Goal: Transaction & Acquisition: Purchase product/service

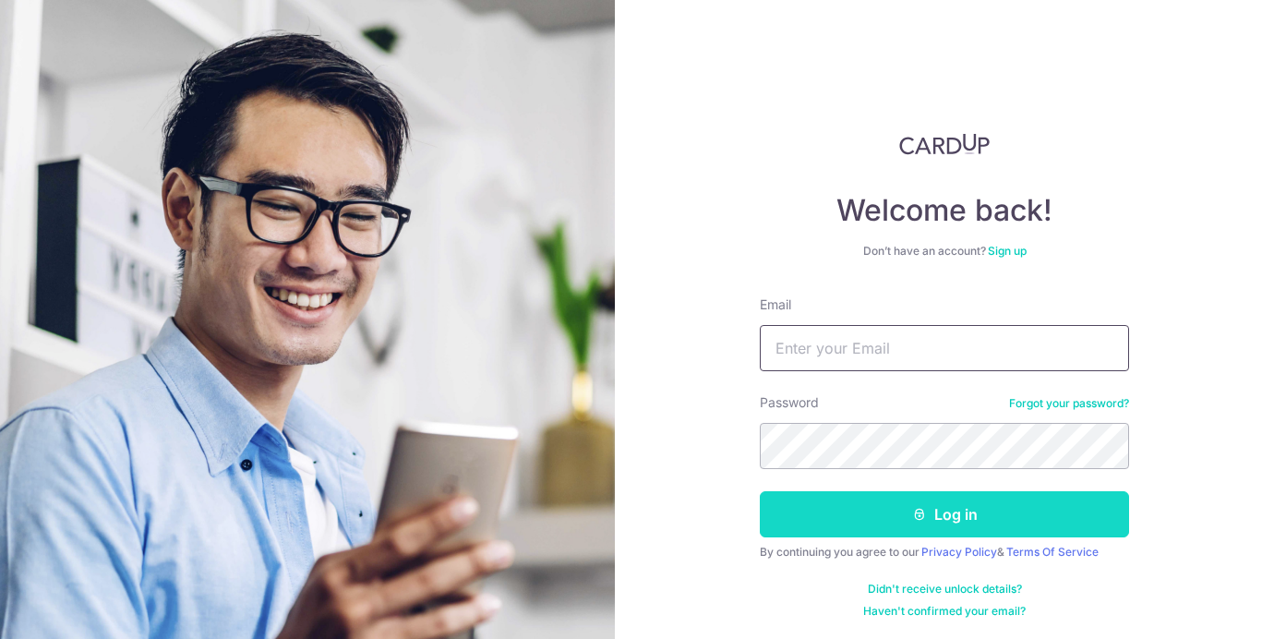
type input "[EMAIL_ADDRESS][DOMAIN_NAME]"
click at [972, 512] on button "Log in" at bounding box center [944, 514] width 369 height 46
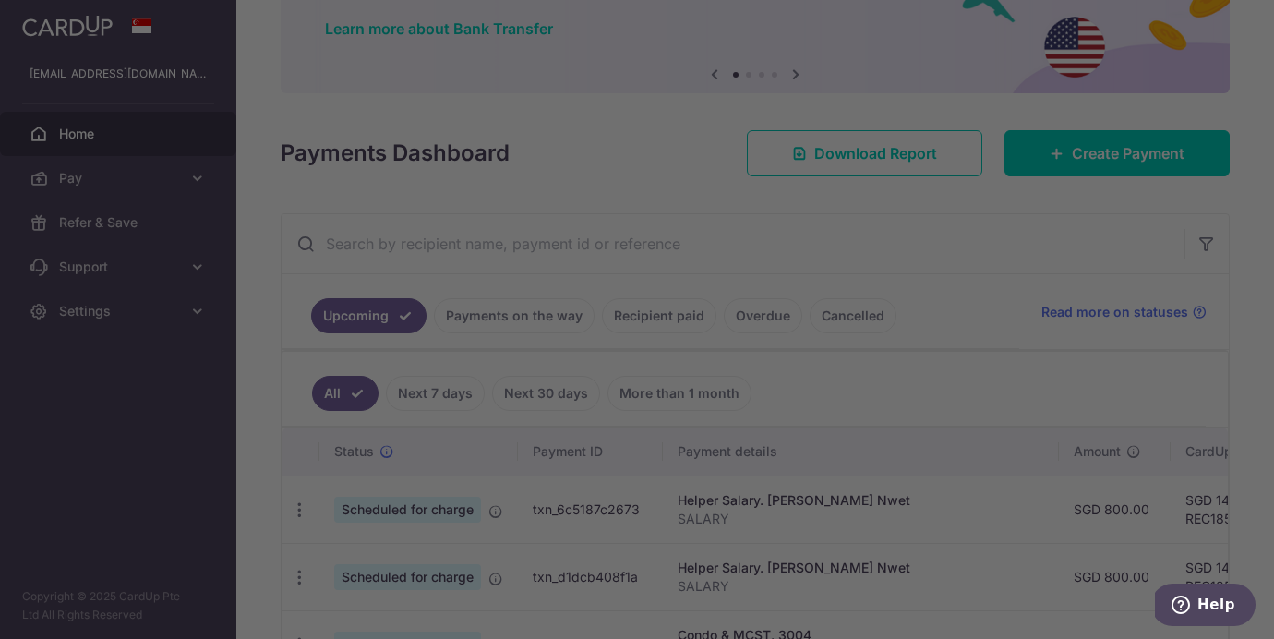
scroll to position [259, 0]
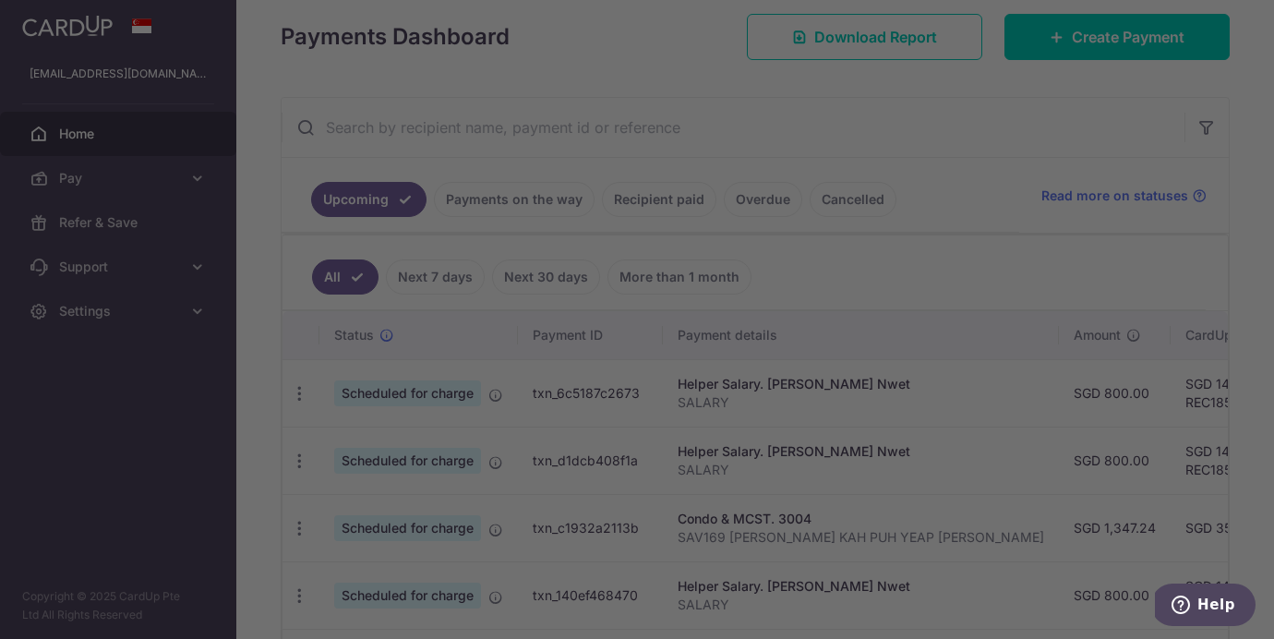
click at [943, 199] on div at bounding box center [643, 322] width 1287 height 645
click at [931, 160] on div at bounding box center [643, 322] width 1287 height 645
drag, startPoint x: 908, startPoint y: 126, endPoint x: 938, endPoint y: 121, distance: 30.8
click at [908, 126] on div at bounding box center [643, 322] width 1287 height 645
click at [955, 159] on div at bounding box center [643, 322] width 1287 height 645
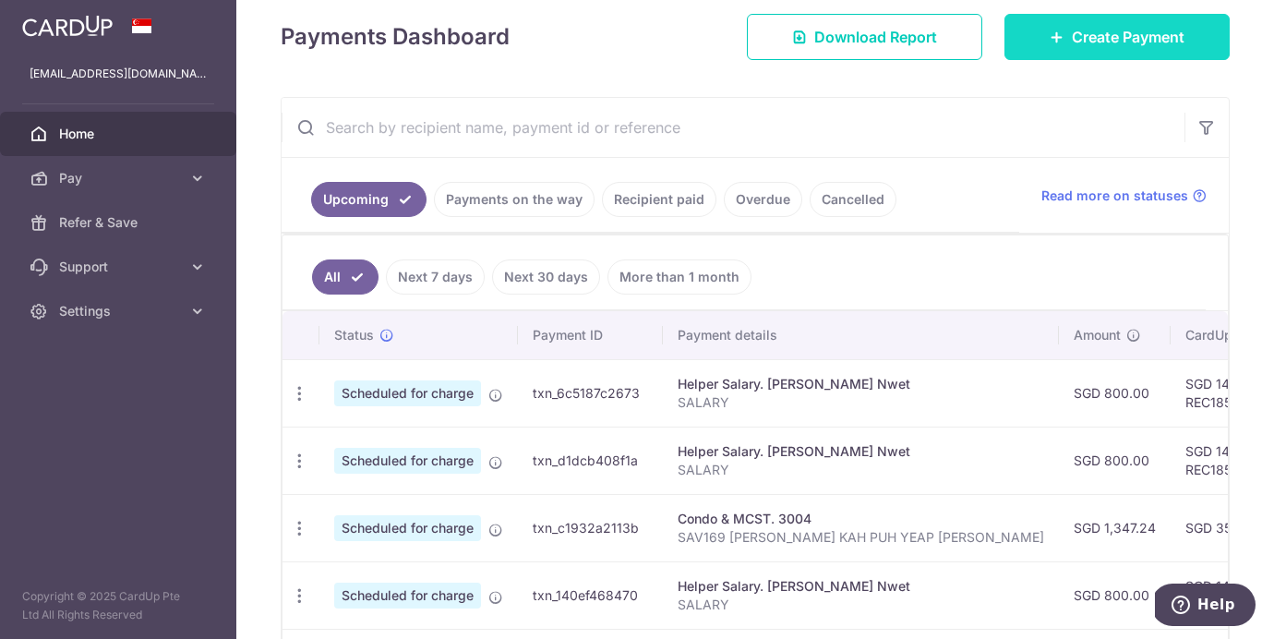
click at [1082, 45] on span "Create Payment" at bounding box center [1128, 37] width 113 height 22
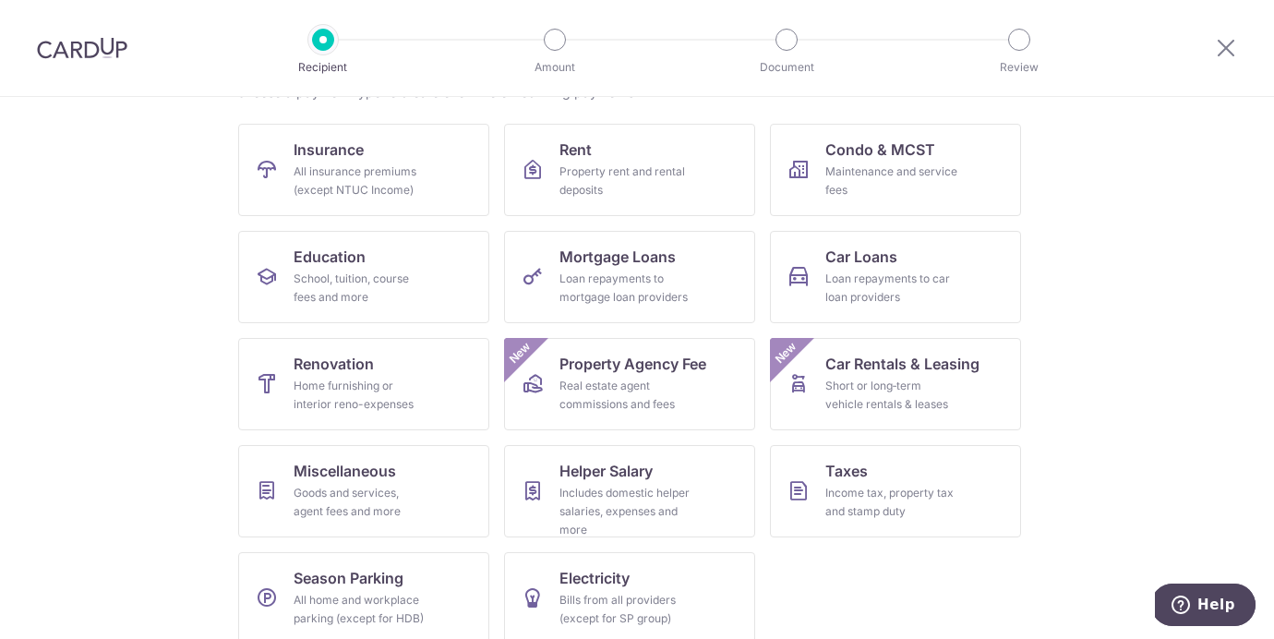
scroll to position [187, 0]
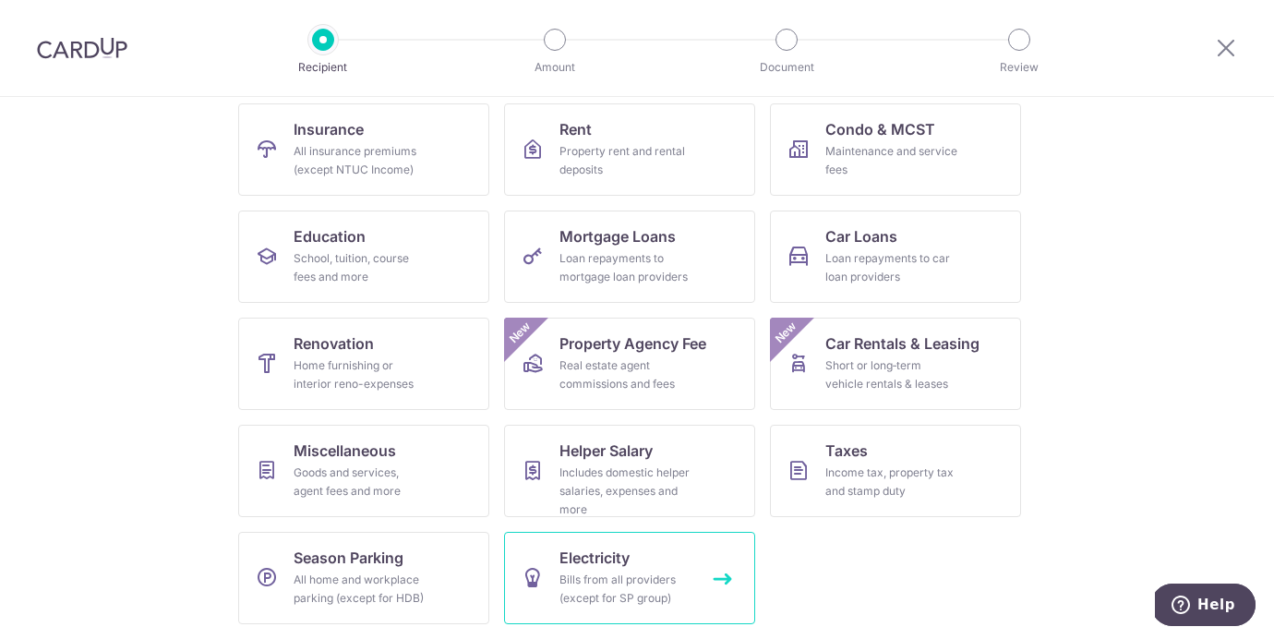
click at [623, 571] on div "Bills from all providers (except for SP group)" at bounding box center [626, 589] width 133 height 37
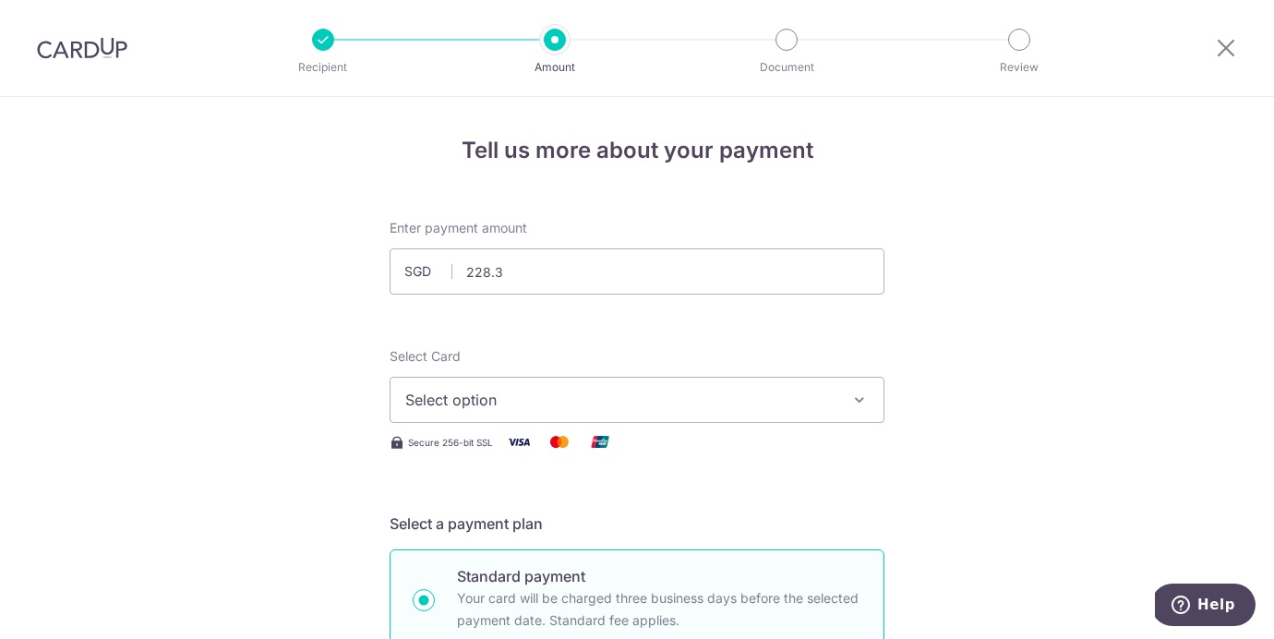
type input "228.36"
click at [727, 416] on button "Select option" at bounding box center [637, 400] width 495 height 46
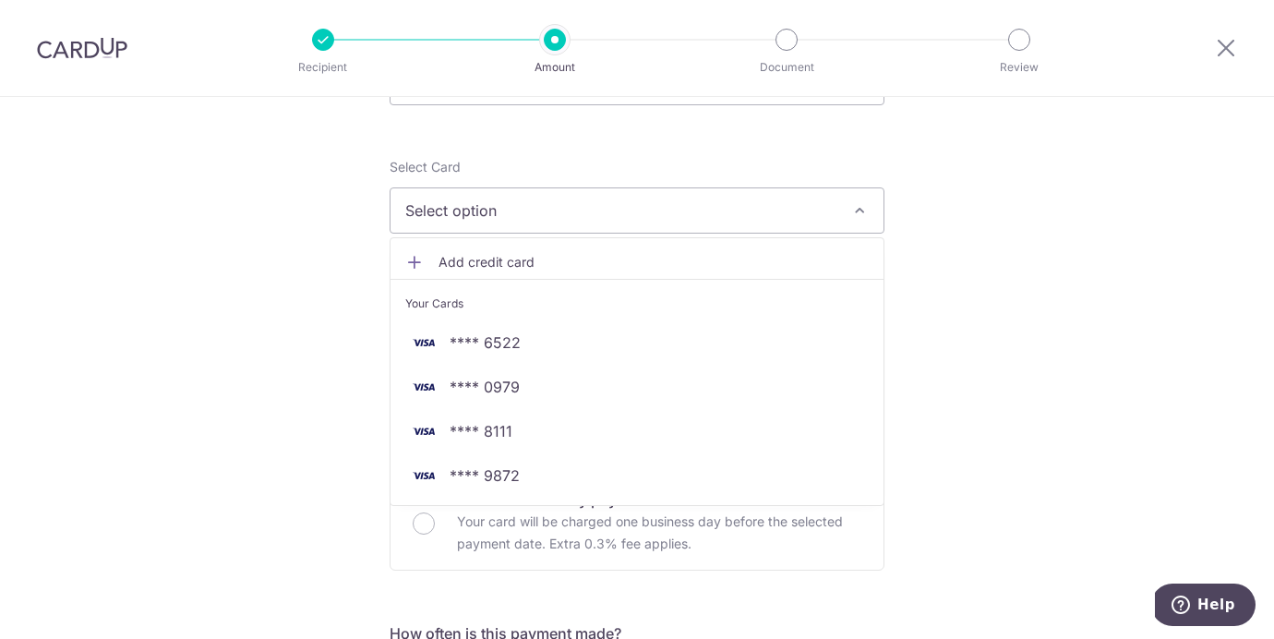
scroll to position [208, 0]
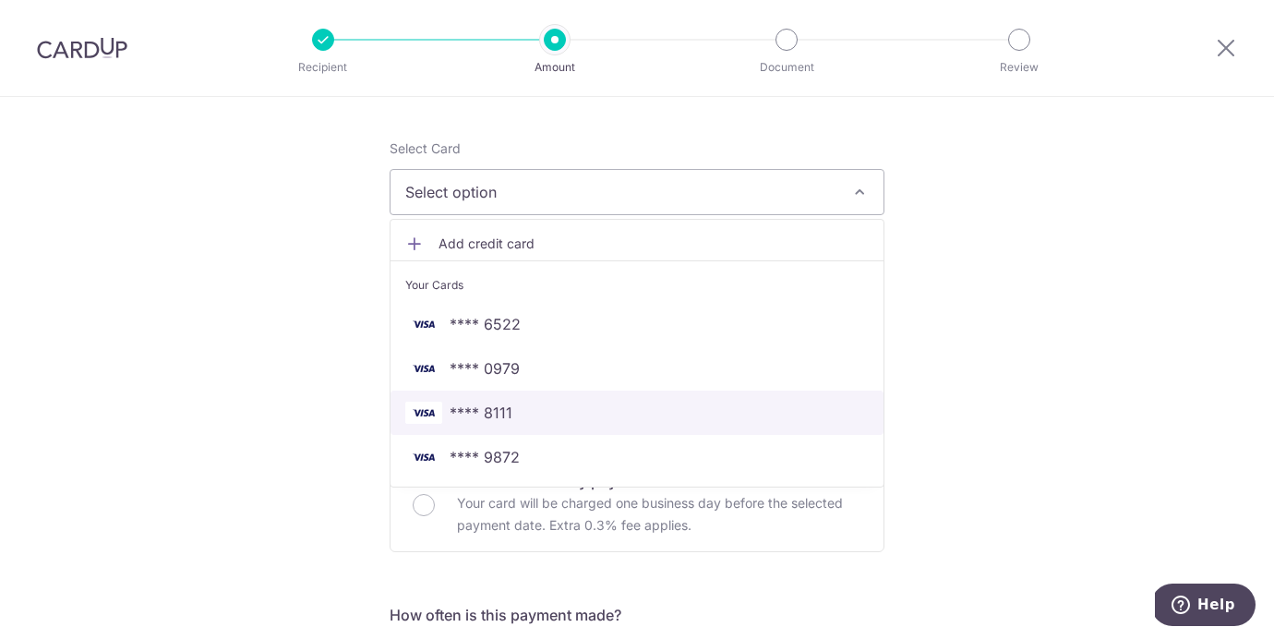
click at [735, 405] on span "**** 8111" at bounding box center [637, 413] width 464 height 22
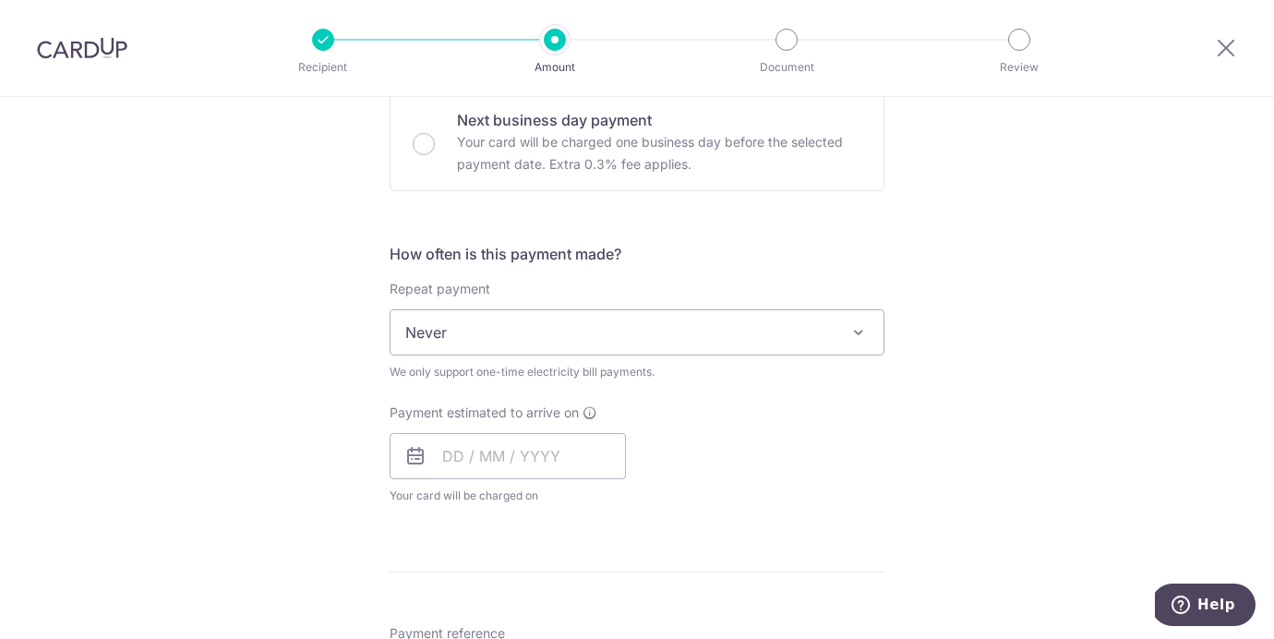
scroll to position [610, 0]
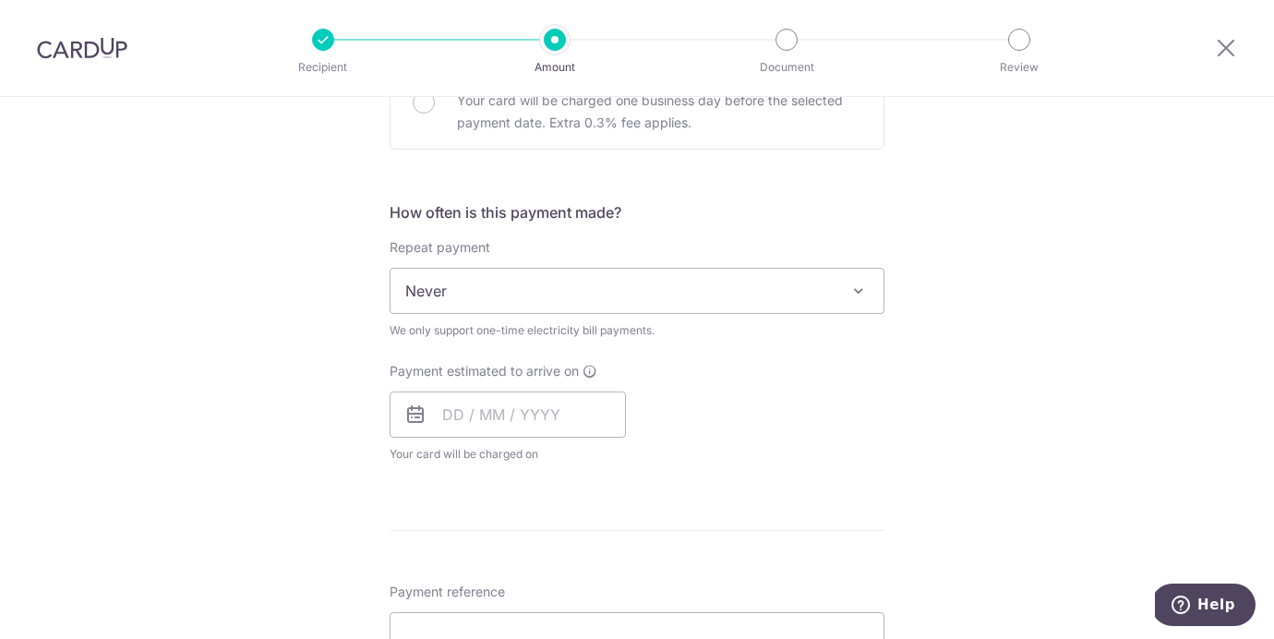
click at [508, 305] on span "Never" at bounding box center [637, 291] width 493 height 44
click at [440, 430] on input "text" at bounding box center [508, 415] width 236 height 46
click at [576, 541] on link "4" at bounding box center [575, 546] width 30 height 30
type input "04/09/2025"
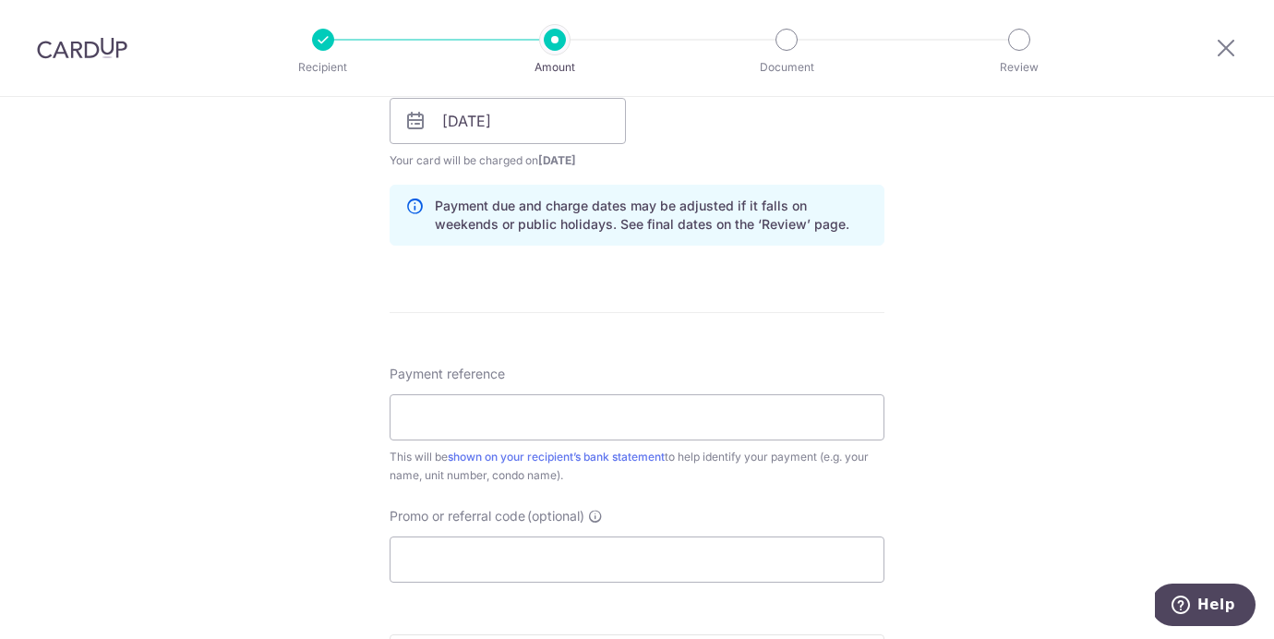
scroll to position [912, 0]
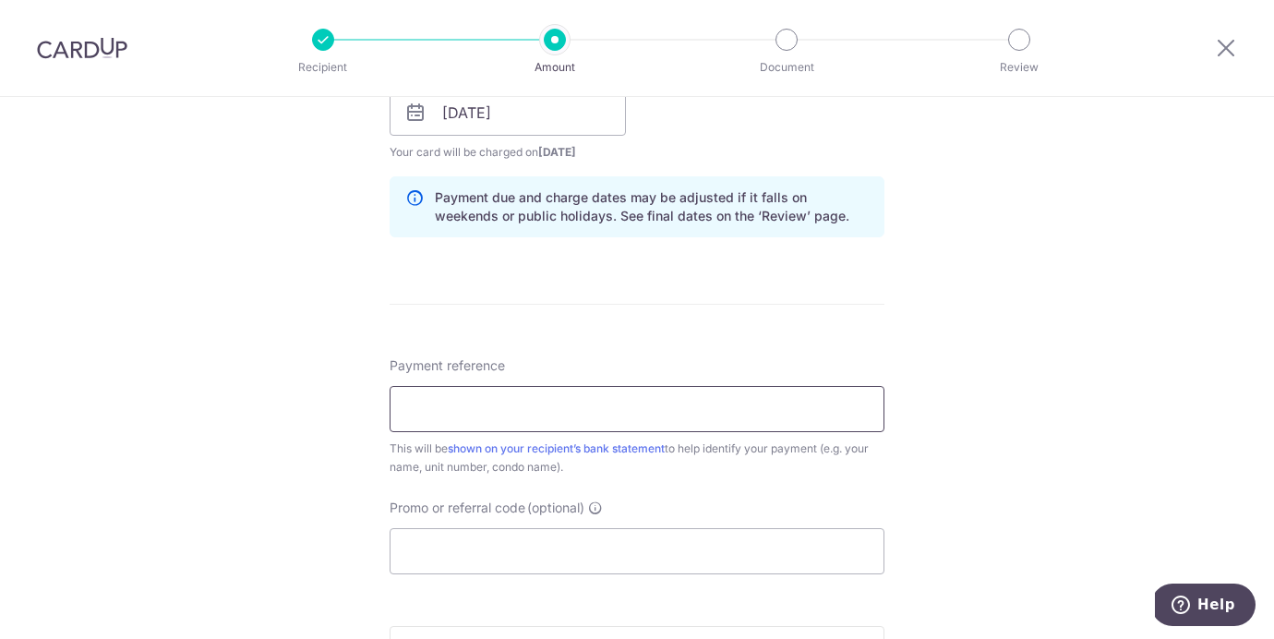
click at [589, 400] on input "Payment reference" at bounding box center [637, 409] width 495 height 46
type input "100091420R"
click at [514, 546] on input "Promo or referral code (optional)" at bounding box center [637, 551] width 495 height 46
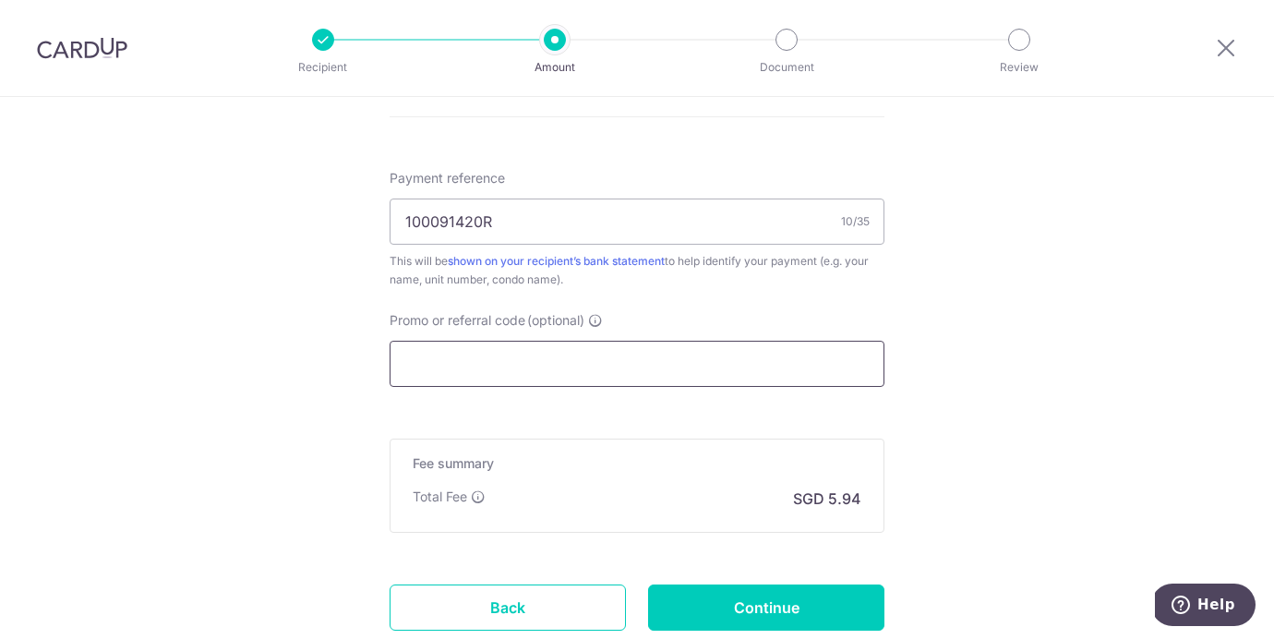
scroll to position [1104, 0]
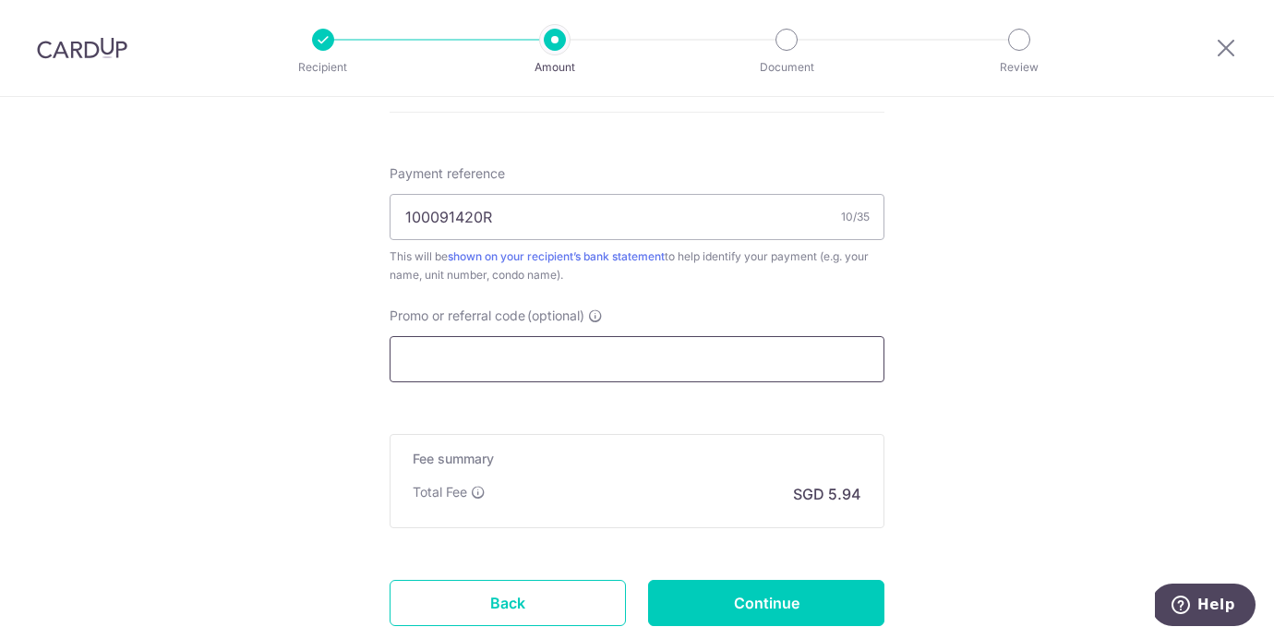
click at [510, 366] on input "Promo or referral code (optional)" at bounding box center [637, 359] width 495 height 46
drag, startPoint x: 526, startPoint y: 222, endPoint x: 379, endPoint y: 216, distance: 147.8
click at [457, 368] on input "Promo or referral code (optional)" at bounding box center [637, 359] width 495 height 46
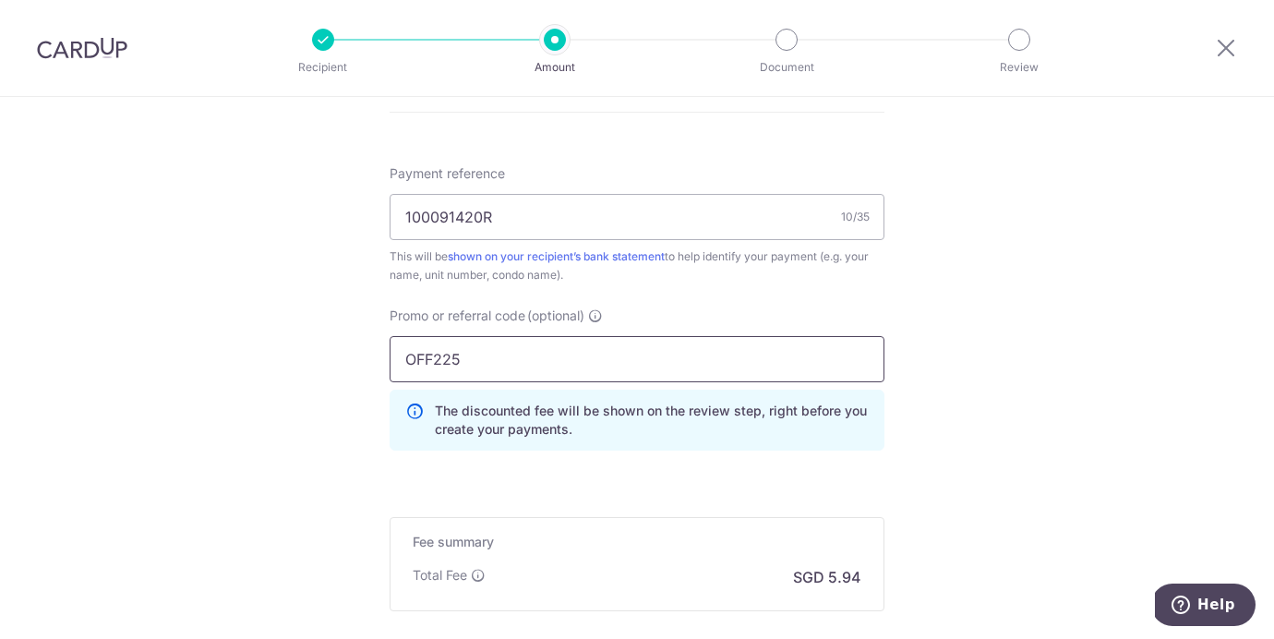
type input "OFF225"
click at [889, 460] on div "Promo or referral code (optional) OFF225 The discounted fee will be shown on th…" at bounding box center [637, 386] width 517 height 159
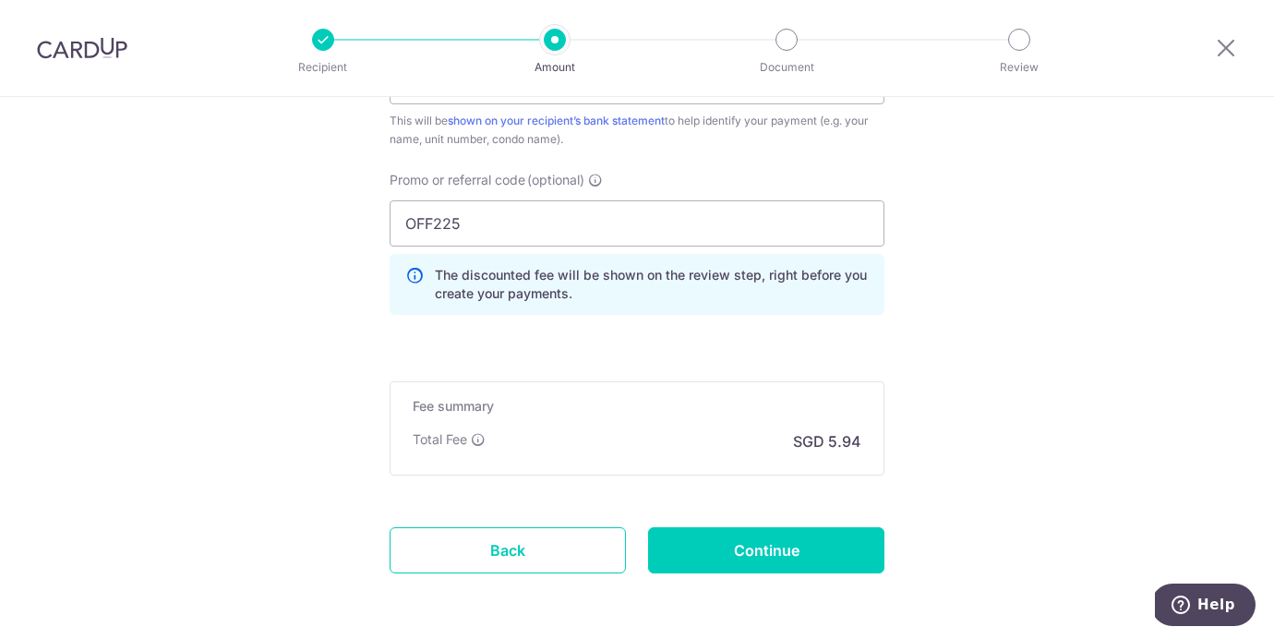
scroll to position [1282, 0]
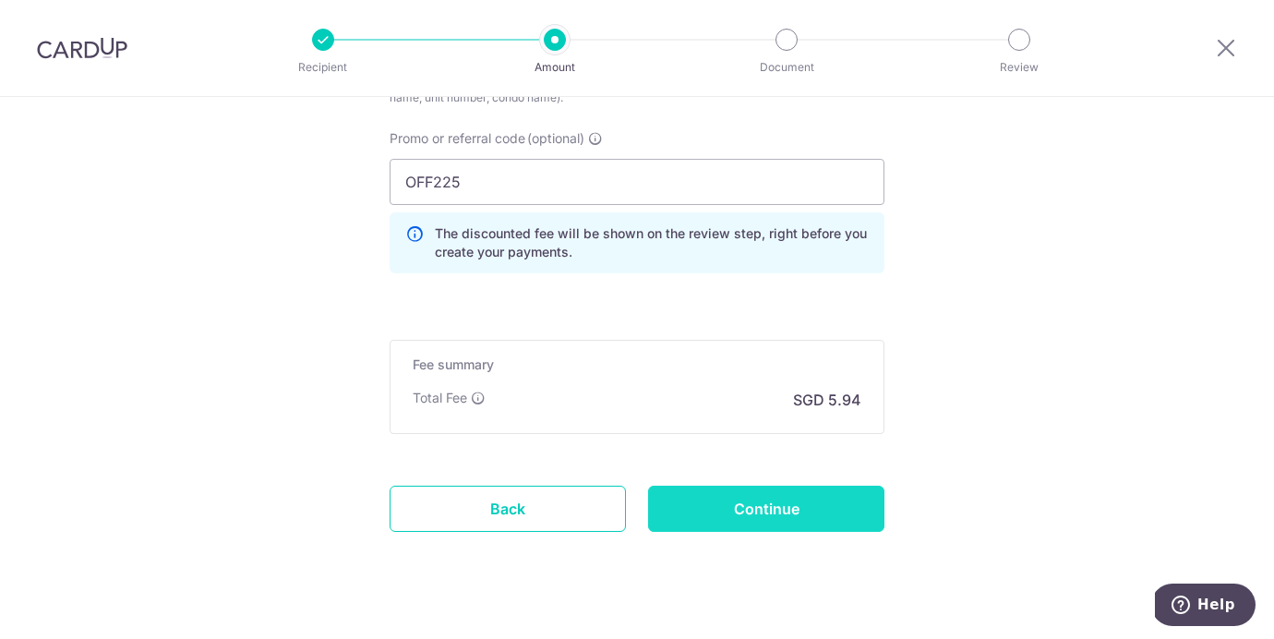
click at [809, 493] on input "Continue" at bounding box center [766, 509] width 236 height 46
type input "Create Schedule"
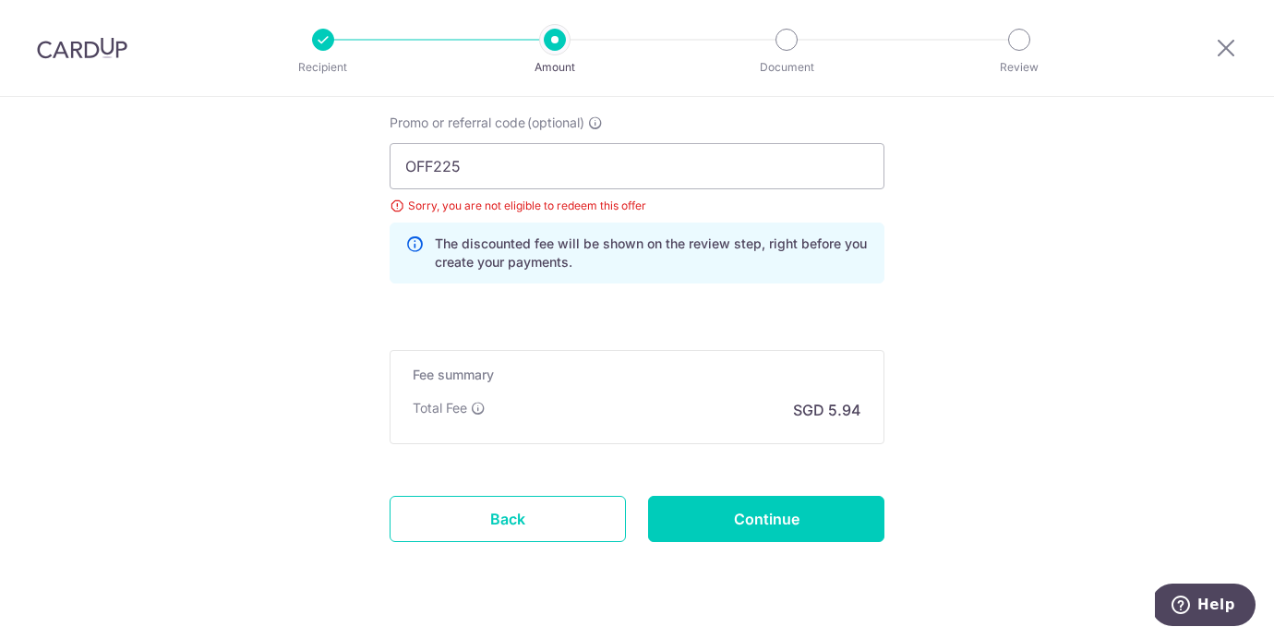
scroll to position [1294, 0]
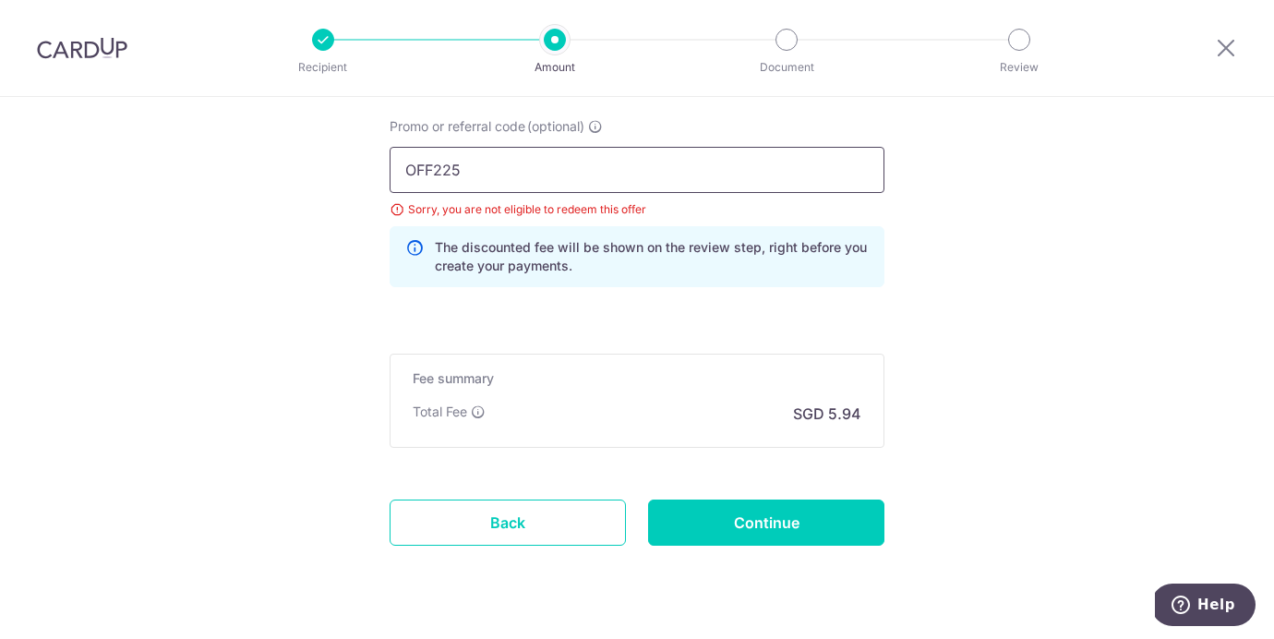
drag, startPoint x: 572, startPoint y: 178, endPoint x: 367, endPoint y: 96, distance: 220.0
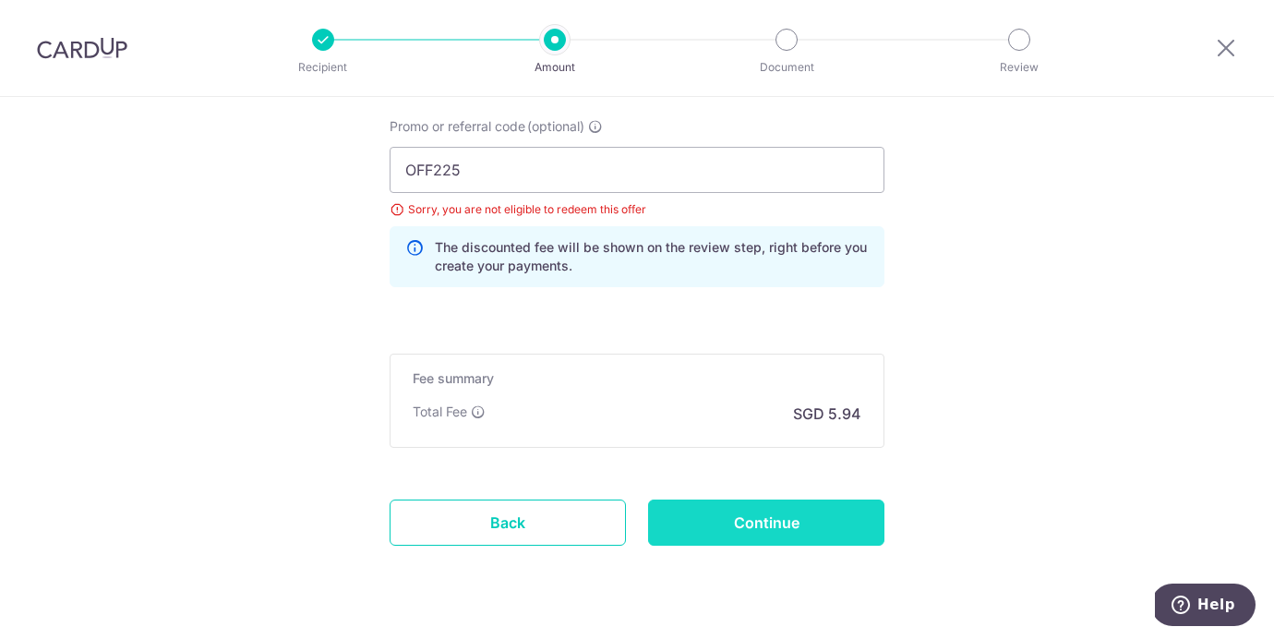
click at [774, 534] on input "Continue" at bounding box center [766, 523] width 236 height 46
type input "Update Schedule"
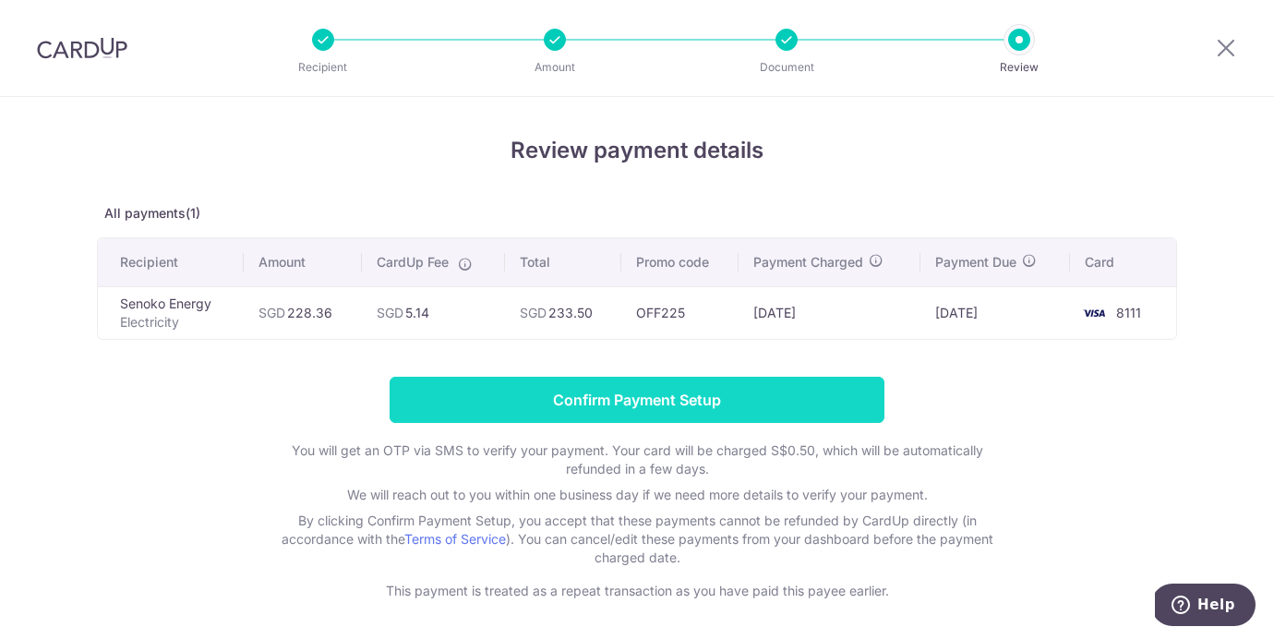
click at [651, 398] on input "Confirm Payment Setup" at bounding box center [637, 400] width 495 height 46
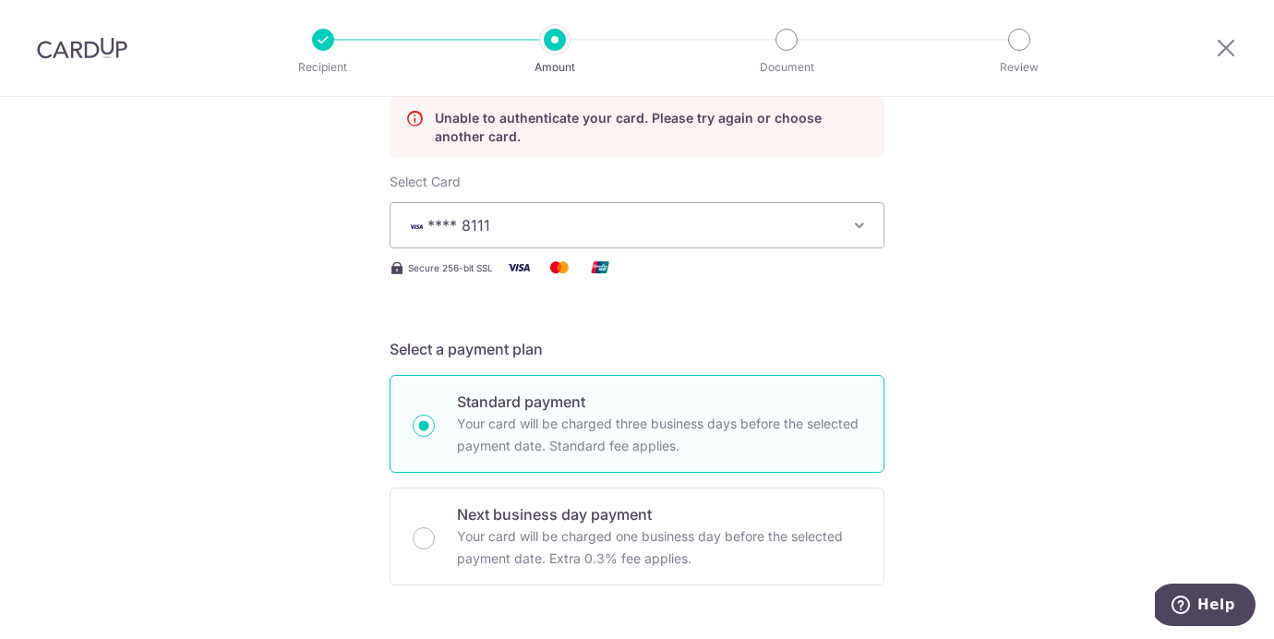
scroll to position [1389, 0]
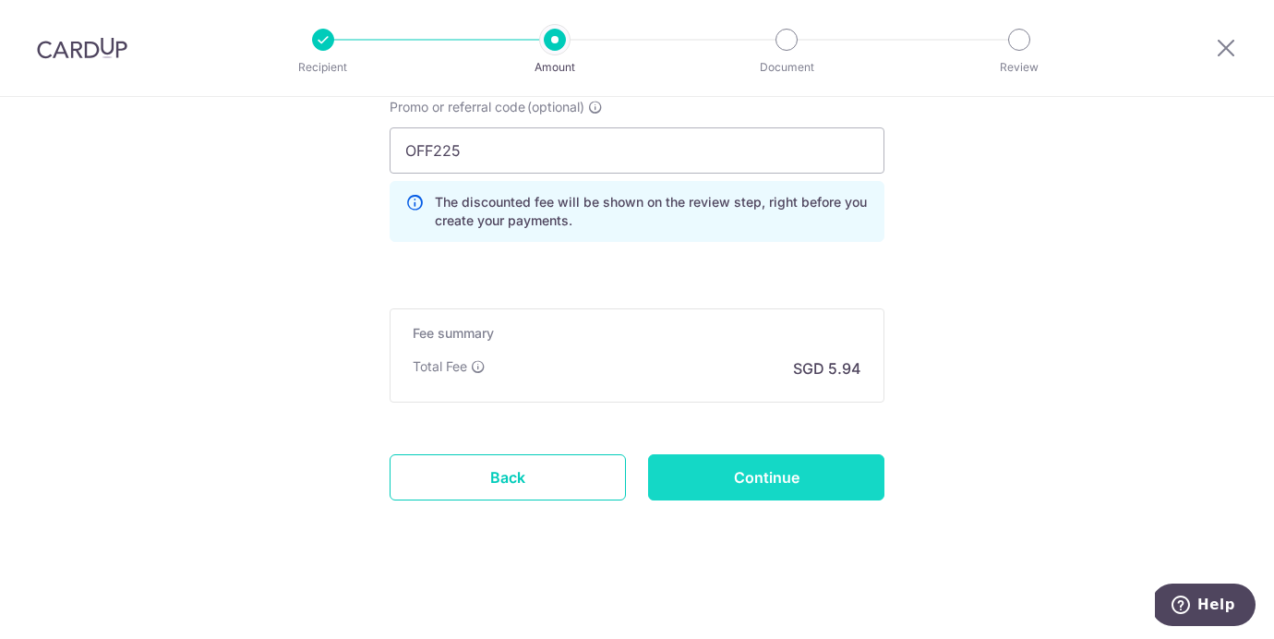
click at [753, 482] on input "Continue" at bounding box center [766, 477] width 236 height 46
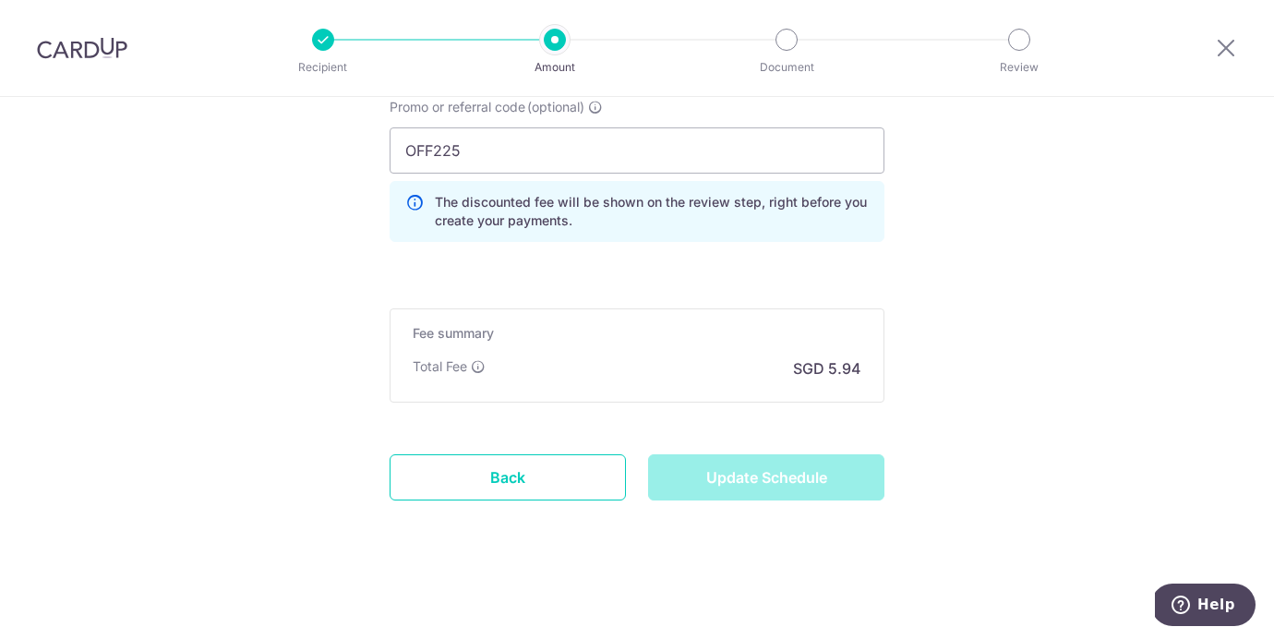
type input "Update Schedule"
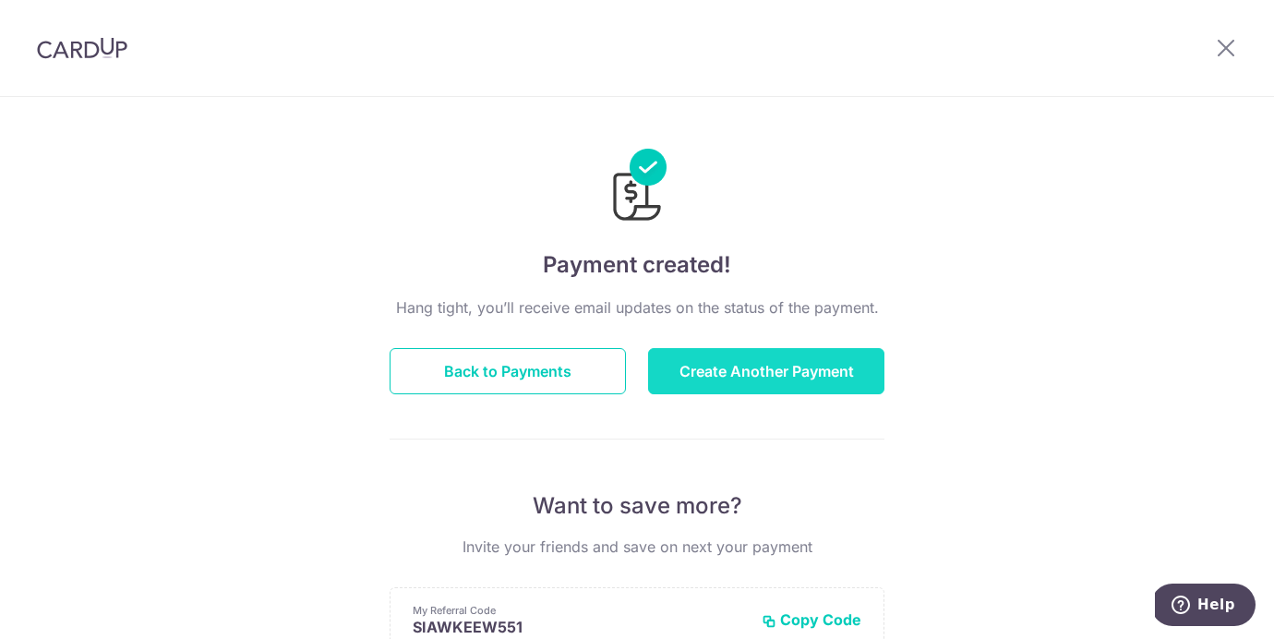
click at [786, 382] on button "Create Another Payment" at bounding box center [766, 371] width 236 height 46
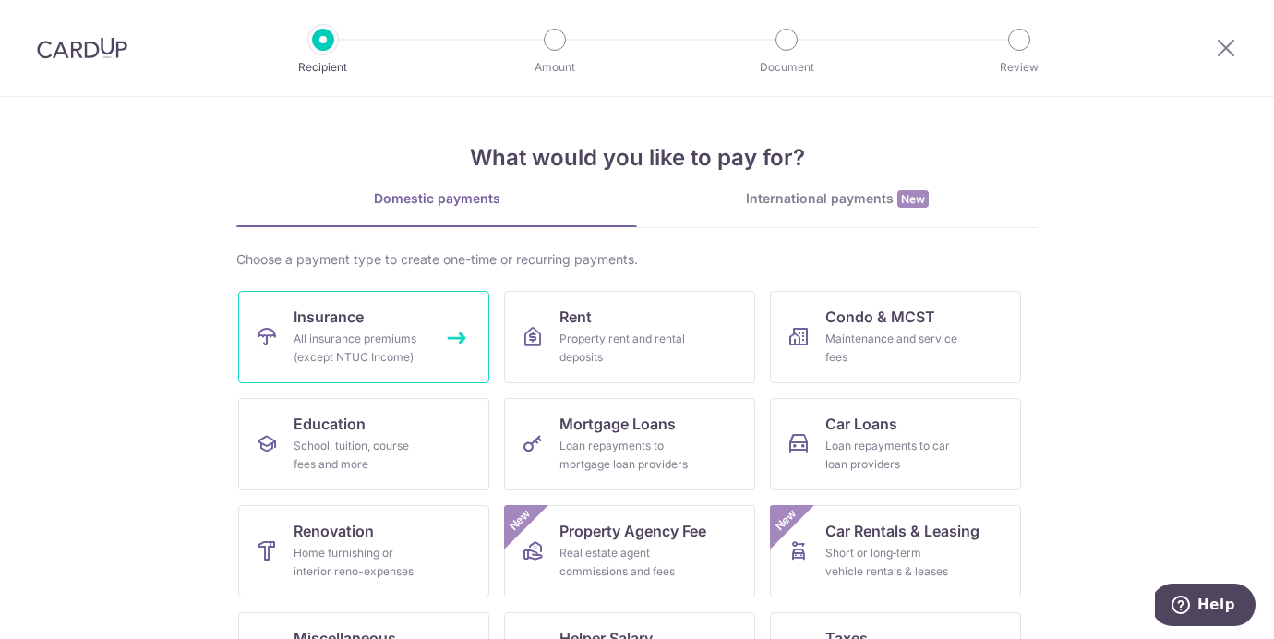
click at [418, 325] on link "Insurance All insurance premiums (except NTUC Income)" at bounding box center [363, 337] width 251 height 92
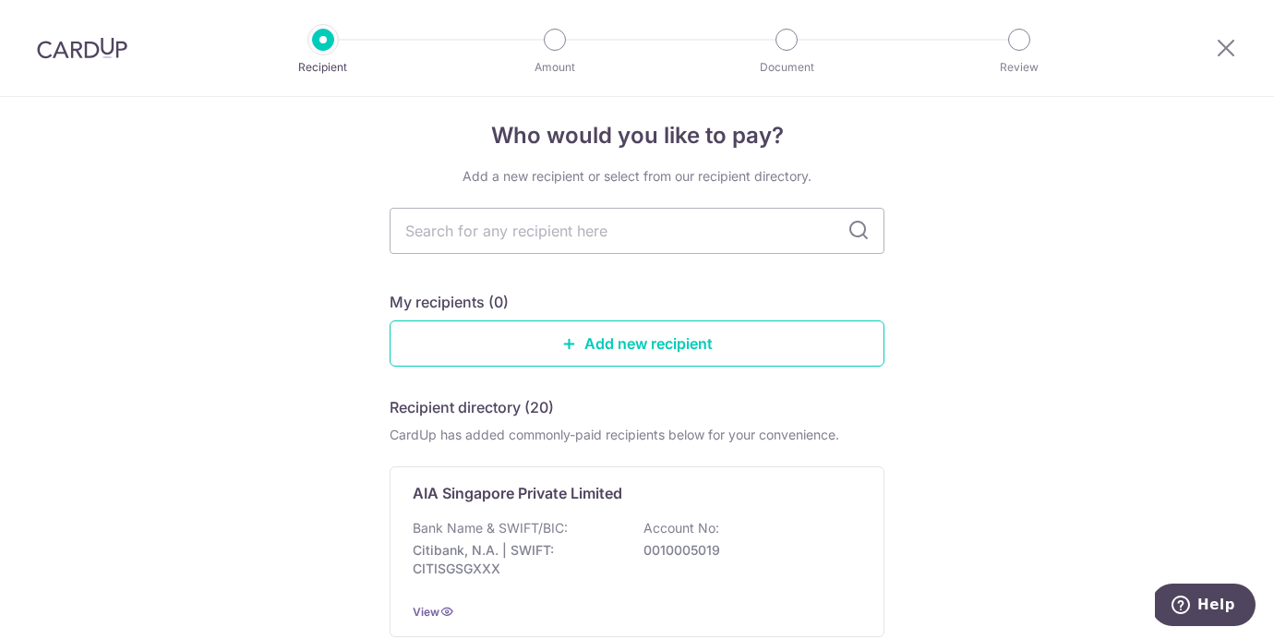
scroll to position [16, 0]
type input "aig"
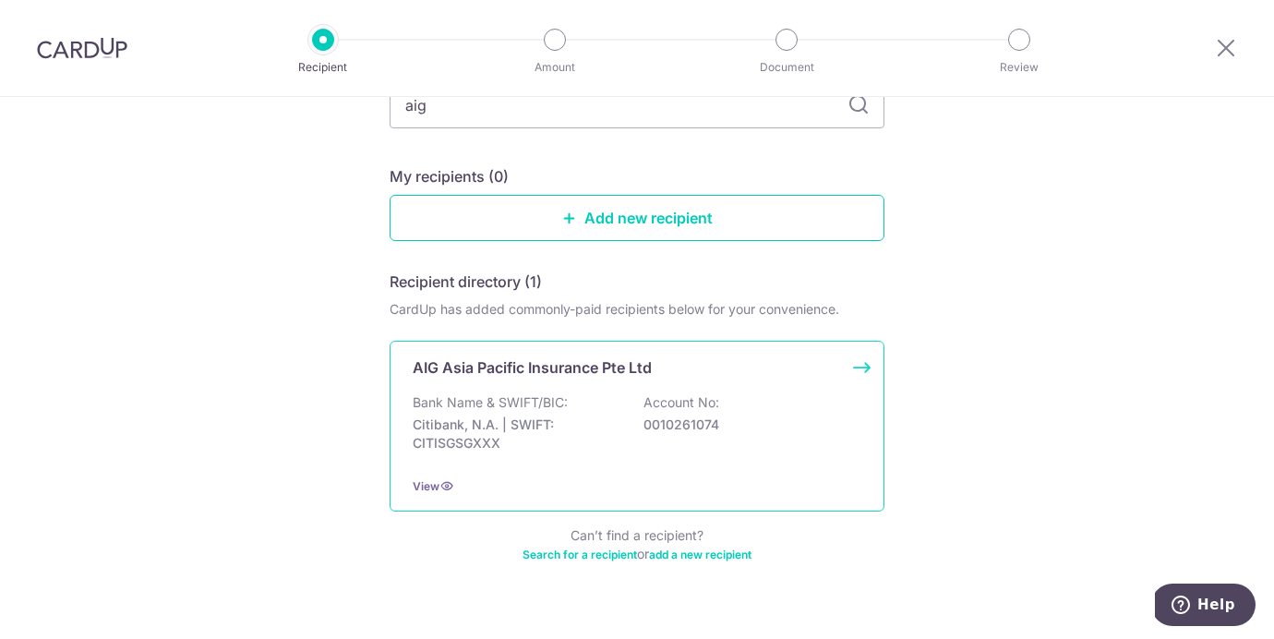
scroll to position [174, 0]
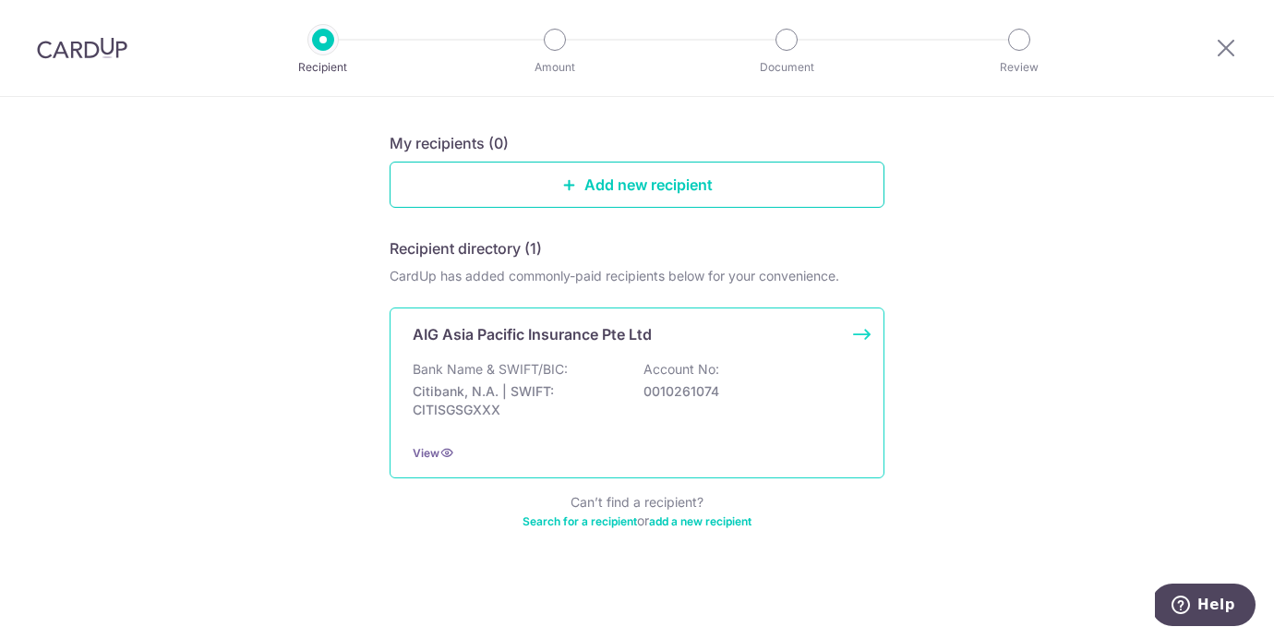
click at [702, 394] on p "0010261074" at bounding box center [747, 391] width 207 height 18
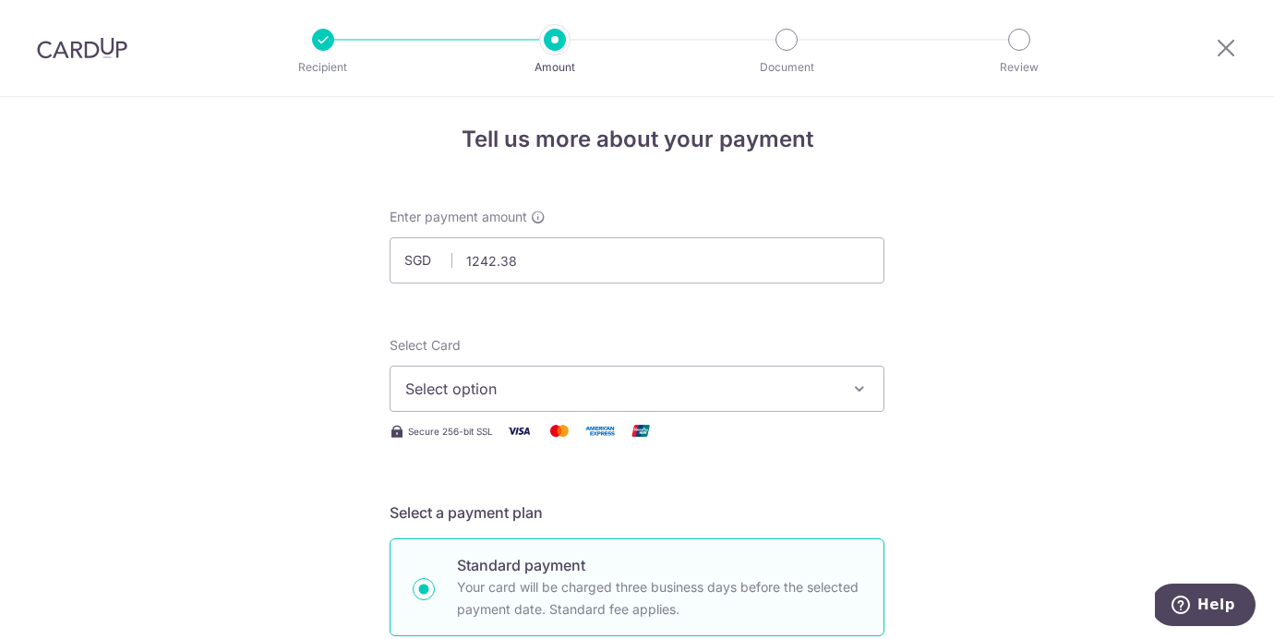
type input "1,242.38"
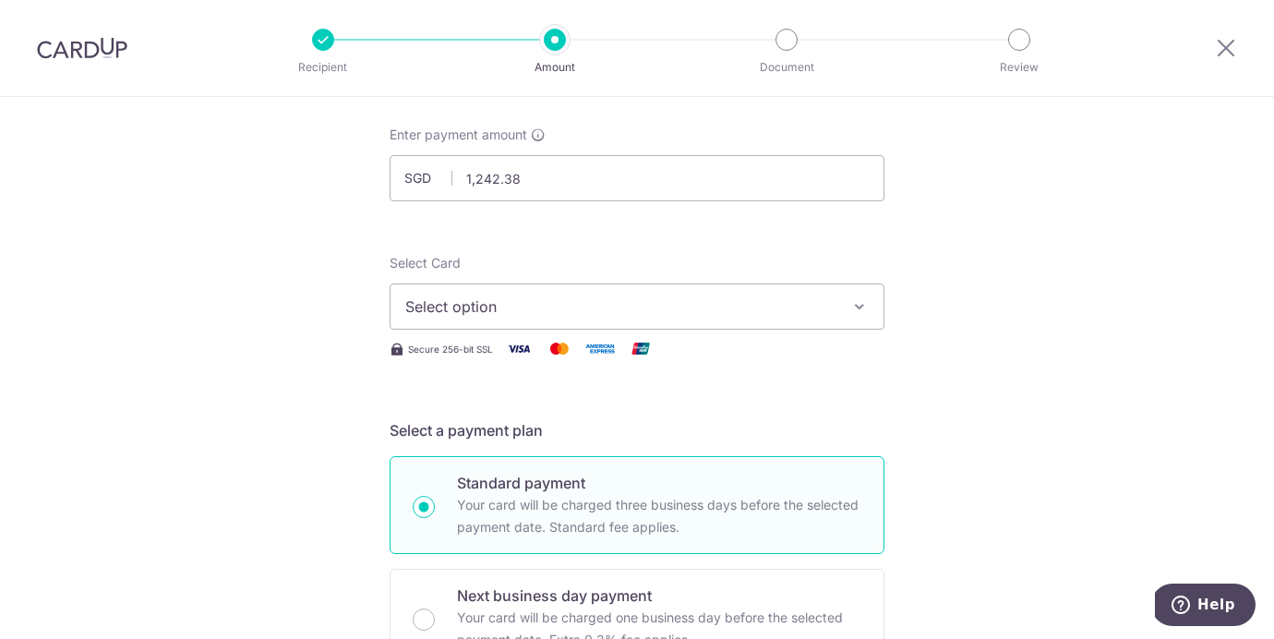
click at [649, 304] on span "Select option" at bounding box center [620, 306] width 430 height 22
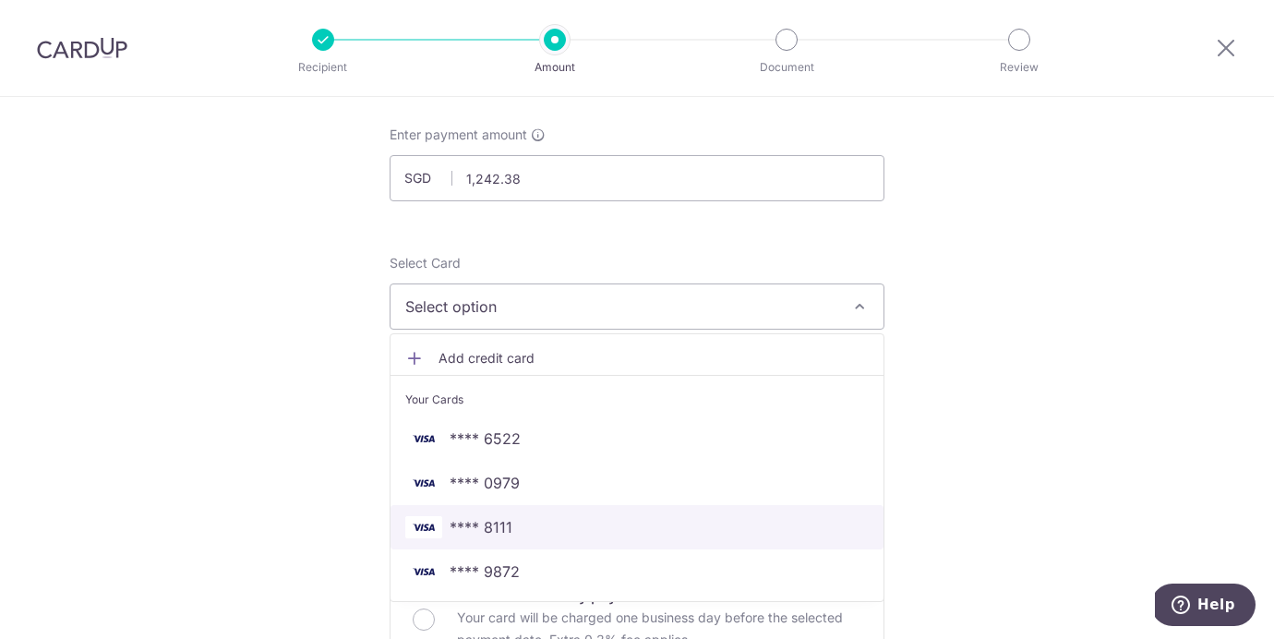
click at [560, 531] on span "**** 8111" at bounding box center [637, 527] width 464 height 22
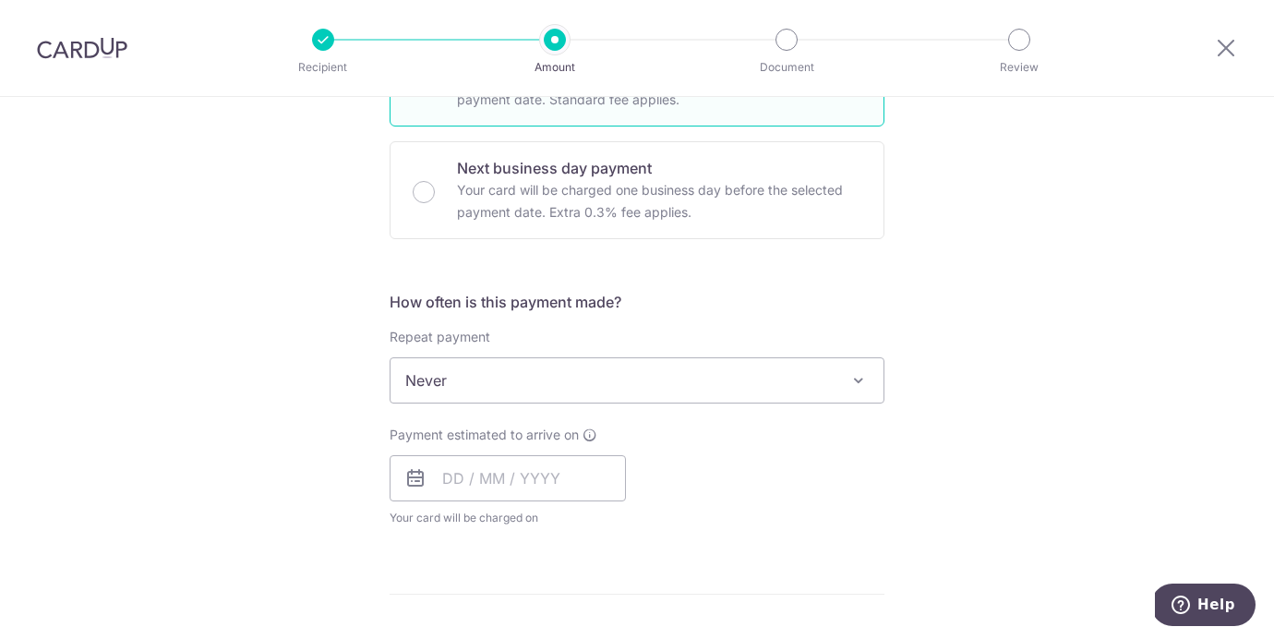
scroll to position [574, 0]
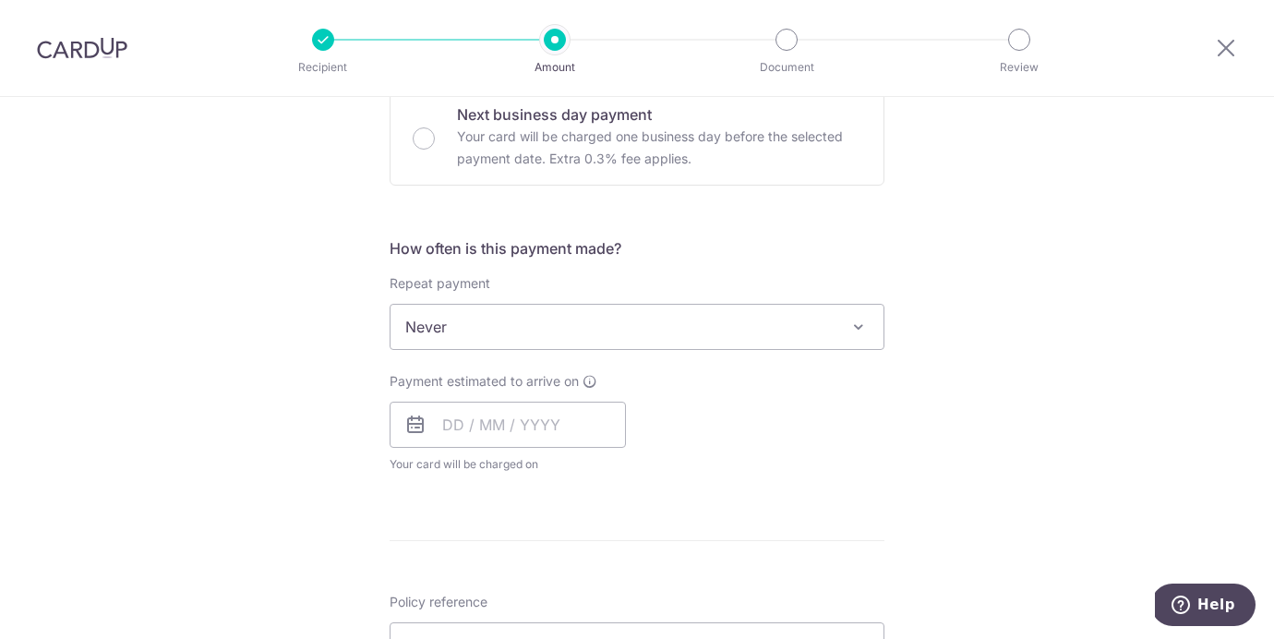
click at [570, 315] on span "Never" at bounding box center [637, 327] width 493 height 44
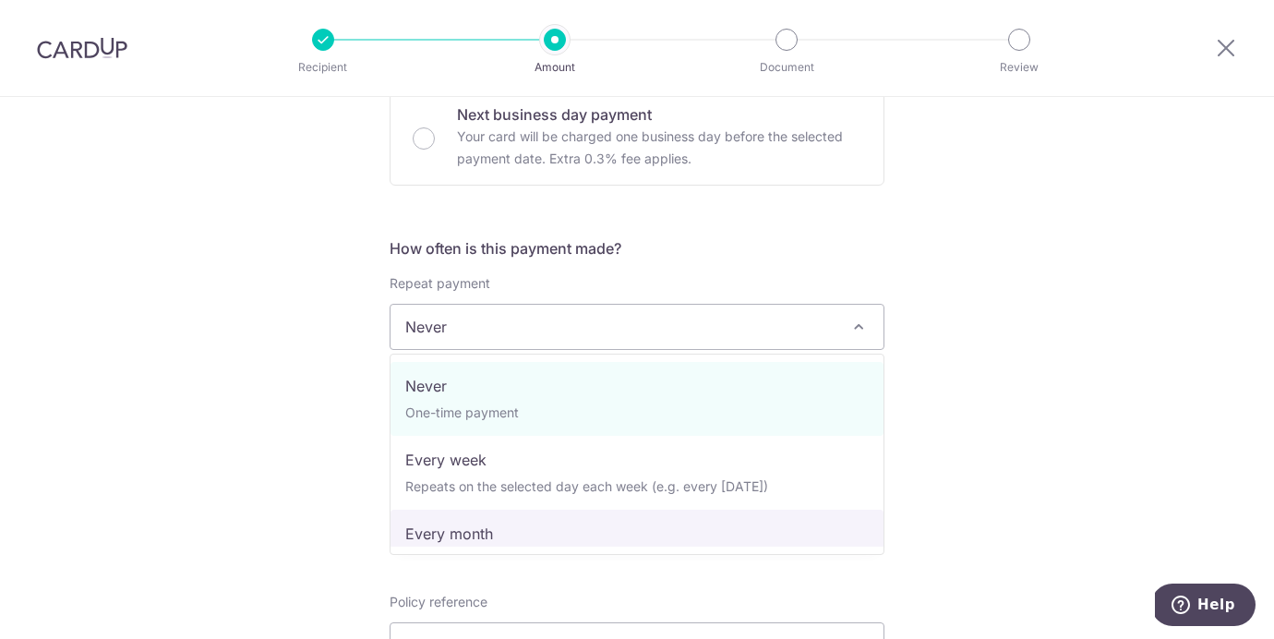
scroll to position [259, 0]
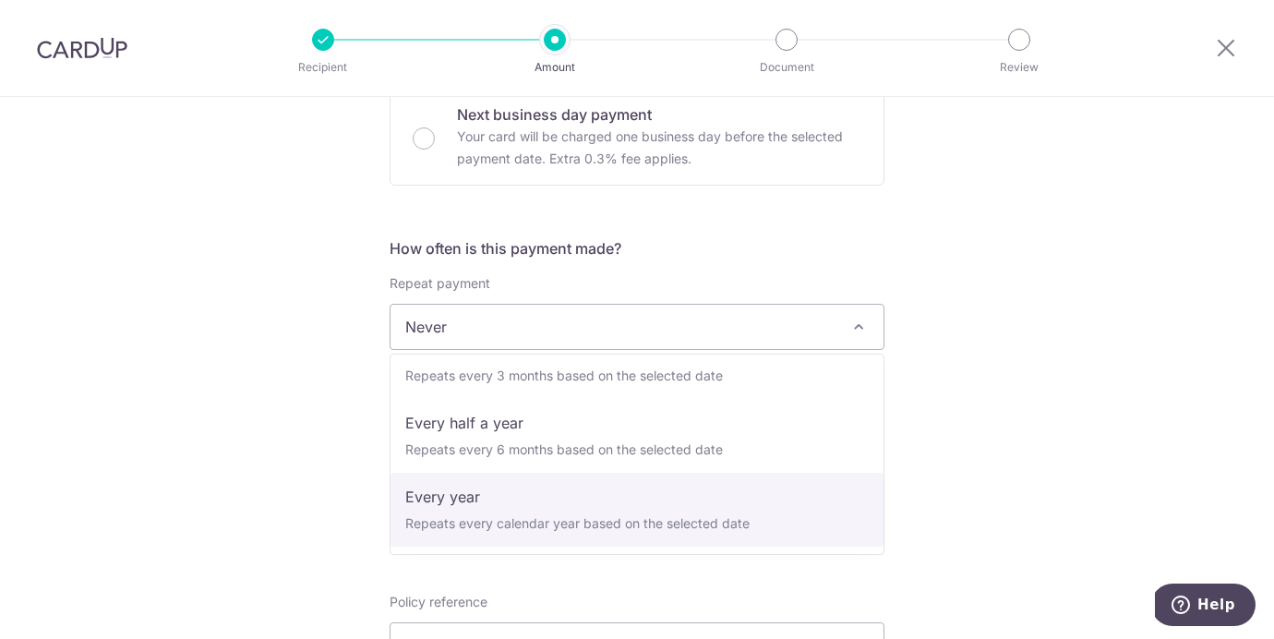
select select "6"
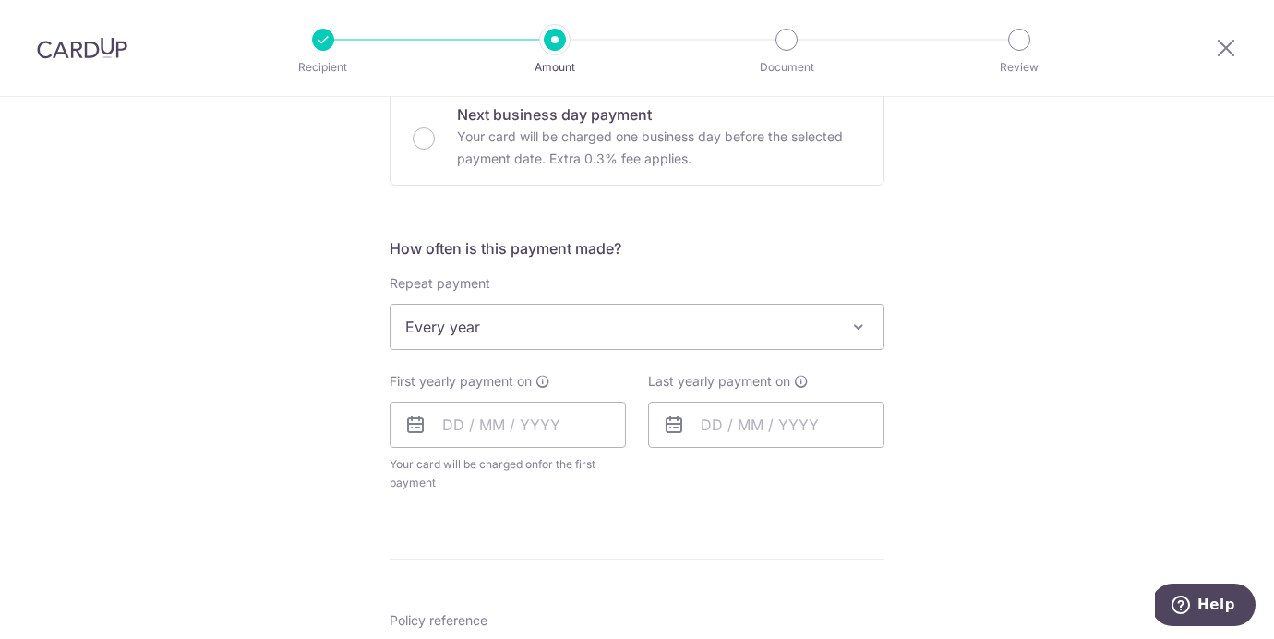
click at [683, 518] on form "Enter payment amount SGD 1,242.38 1242.38 Select Card **** 8111 Add credit card…" at bounding box center [637, 385] width 495 height 1480
click at [431, 416] on input "text" at bounding box center [508, 425] width 236 height 46
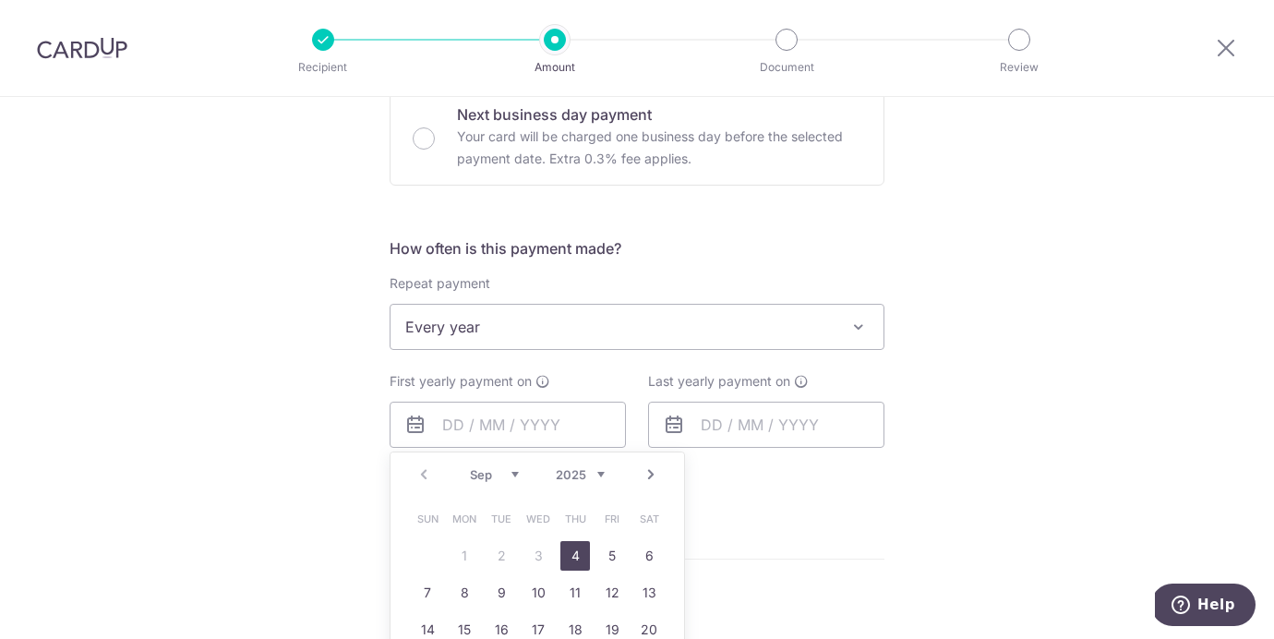
click at [575, 561] on link "4" at bounding box center [575, 556] width 30 height 30
type input "04/09/2025"
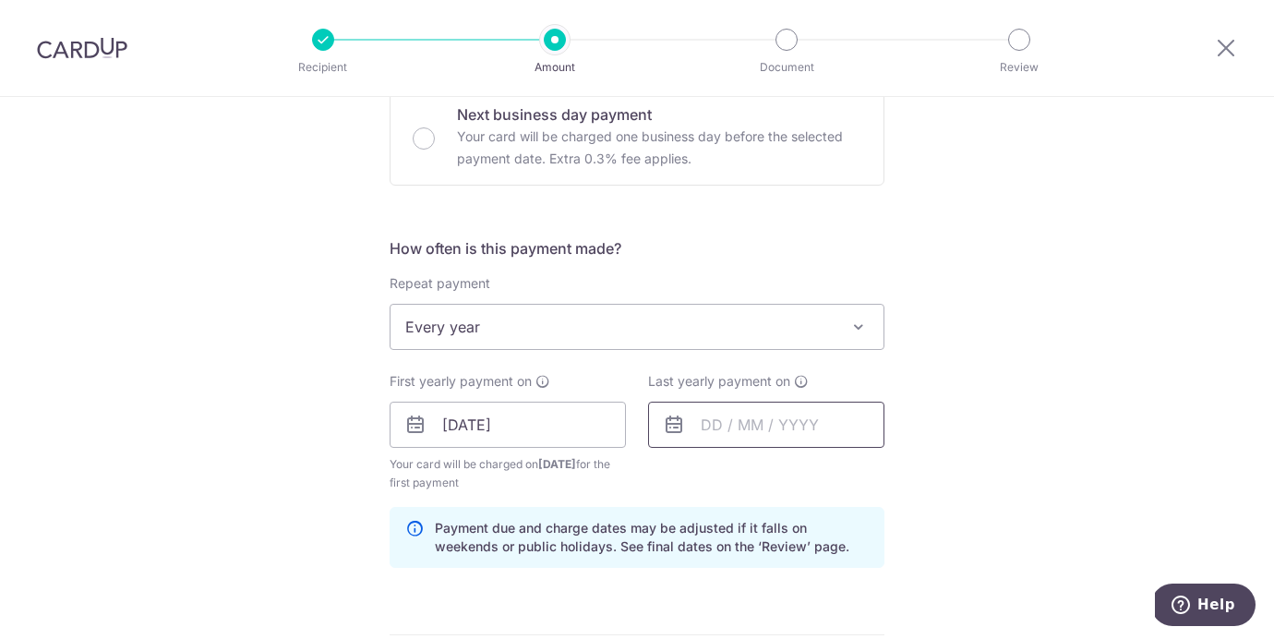
click at [705, 431] on input "text" at bounding box center [766, 425] width 236 height 46
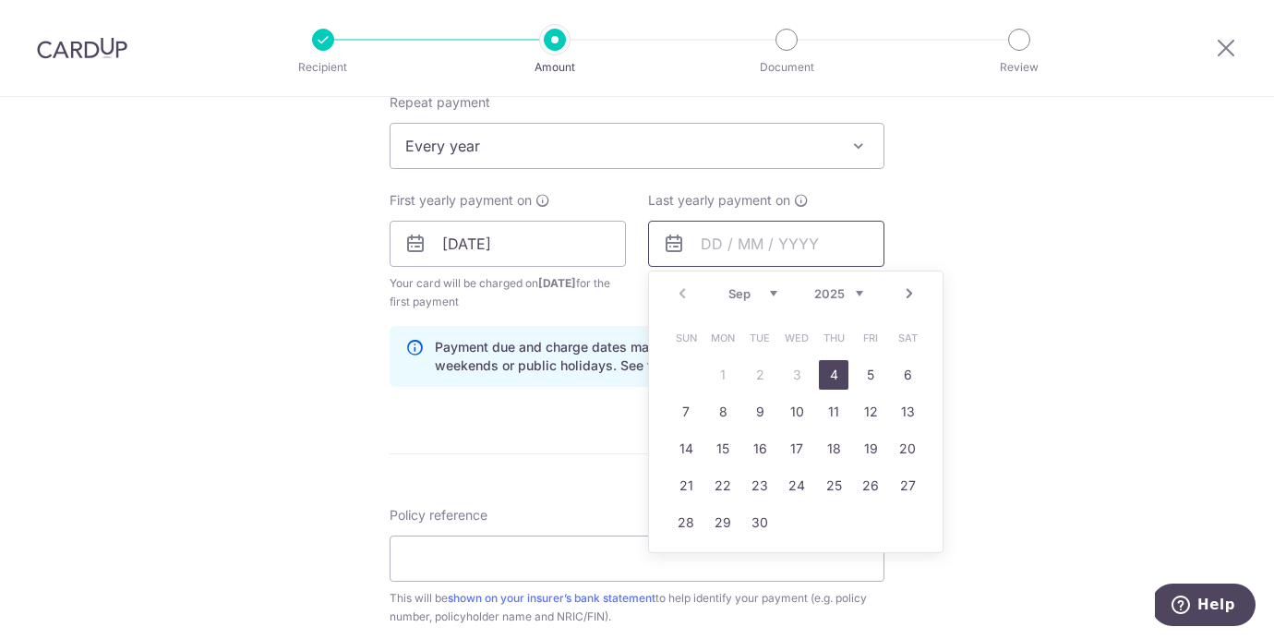
scroll to position [757, 0]
click at [858, 293] on select "2025 2026 2027 2028 2029 2030 2031 2032 2033 2034 2035" at bounding box center [838, 291] width 49 height 15
click at [883, 378] on link "4" at bounding box center [871, 373] width 30 height 30
type input "[DATE]"
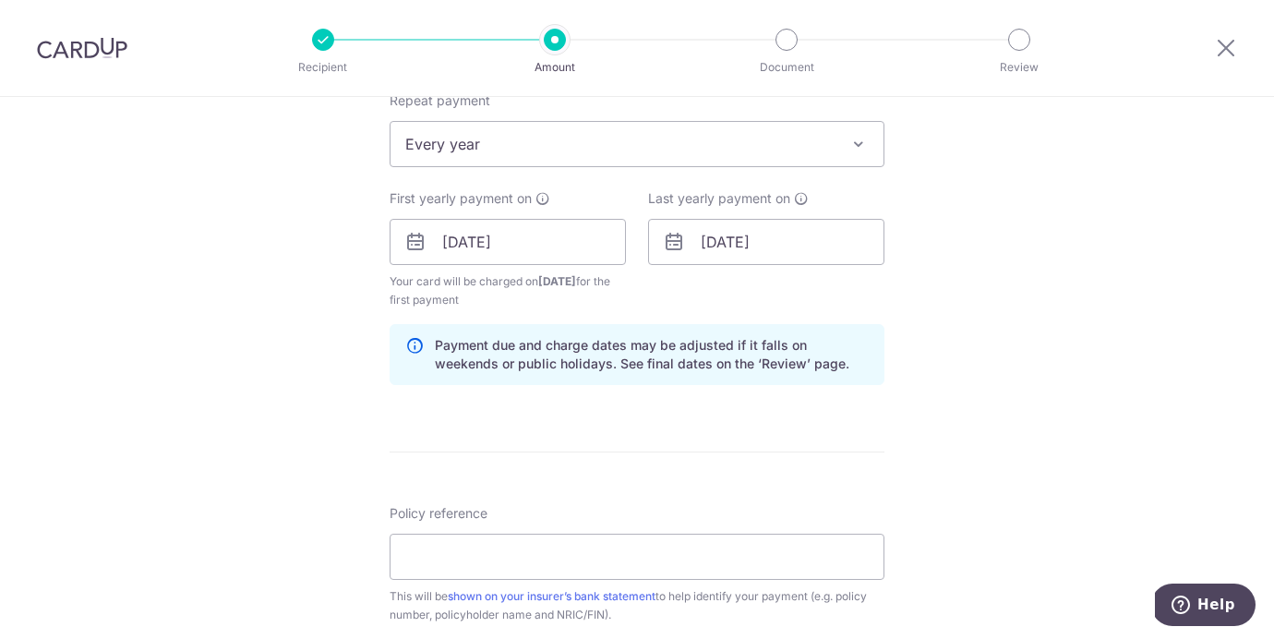
click at [912, 377] on div "Tell us more about your payment Enter payment amount SGD 1,242.38 1242.38 Selec…" at bounding box center [637, 222] width 1274 height 1765
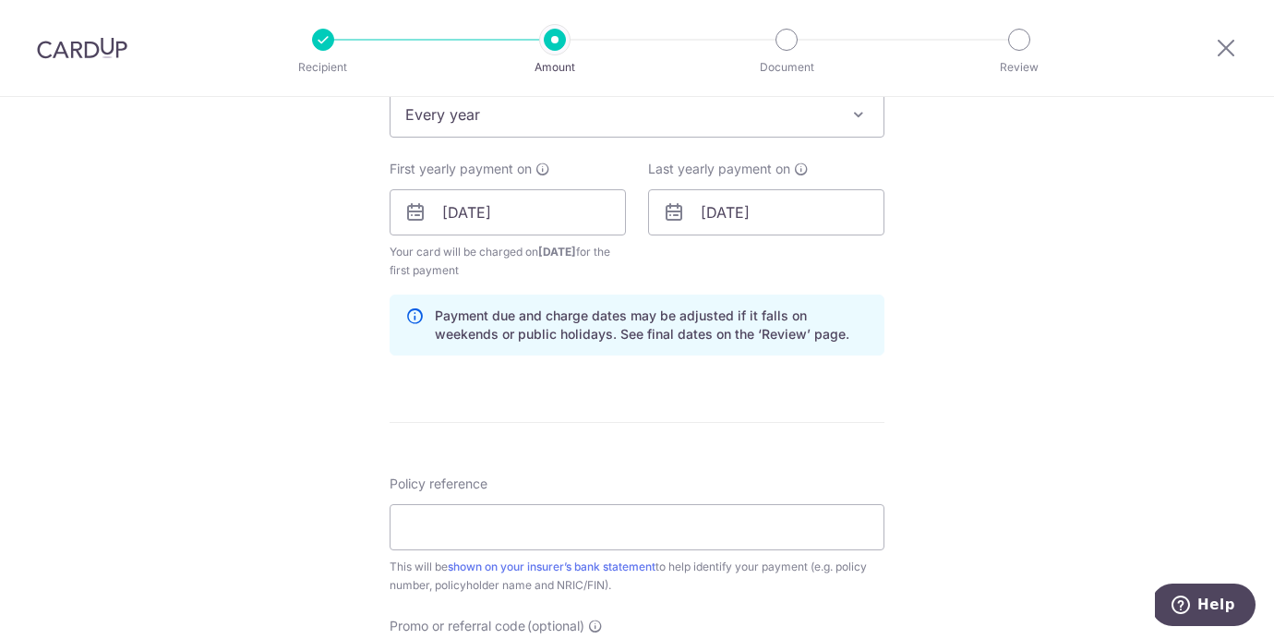
scroll to position [849, 0]
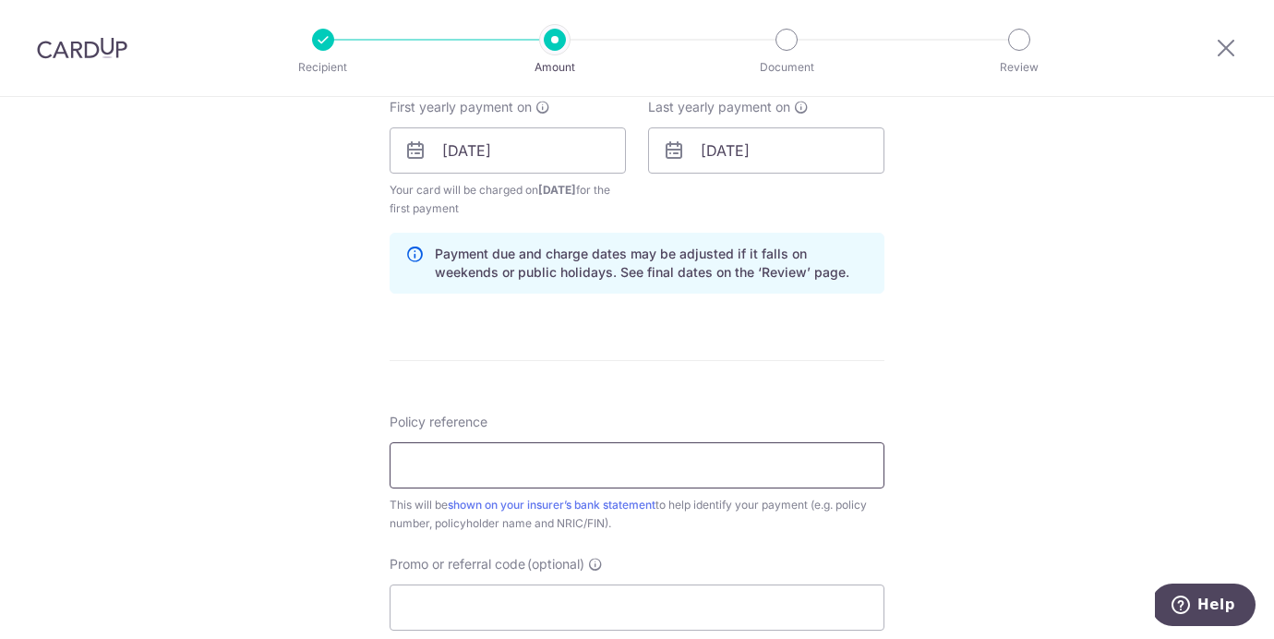
click at [551, 464] on input "Policy reference" at bounding box center [637, 465] width 495 height 46
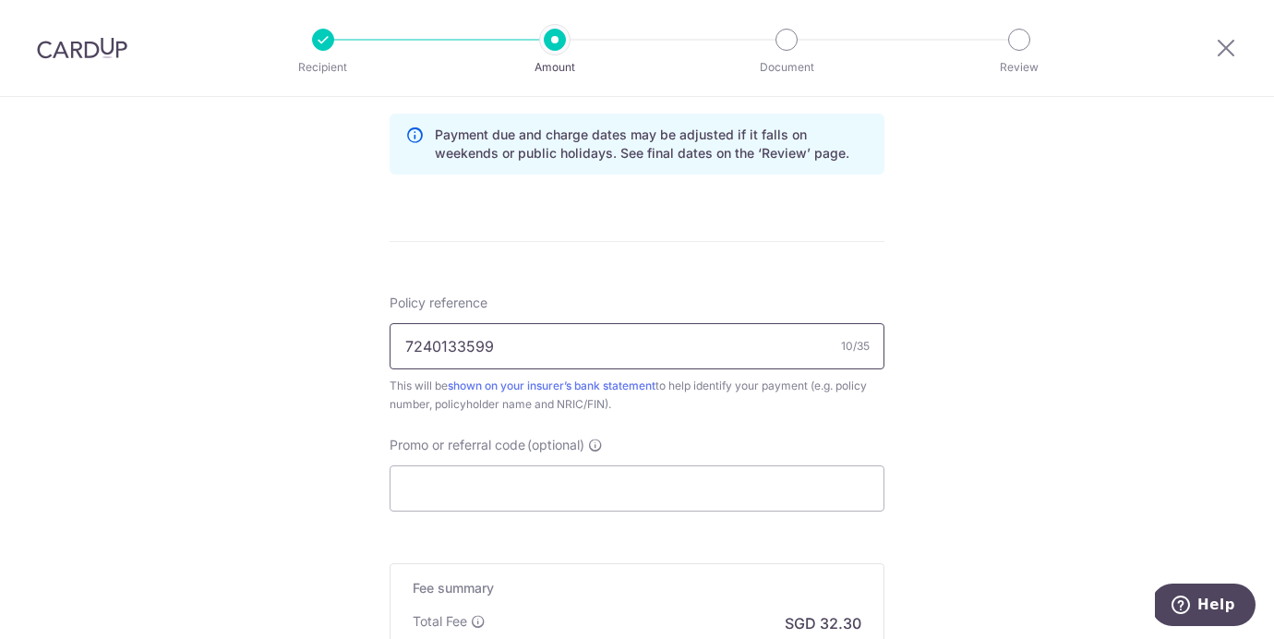
scroll to position [982, 0]
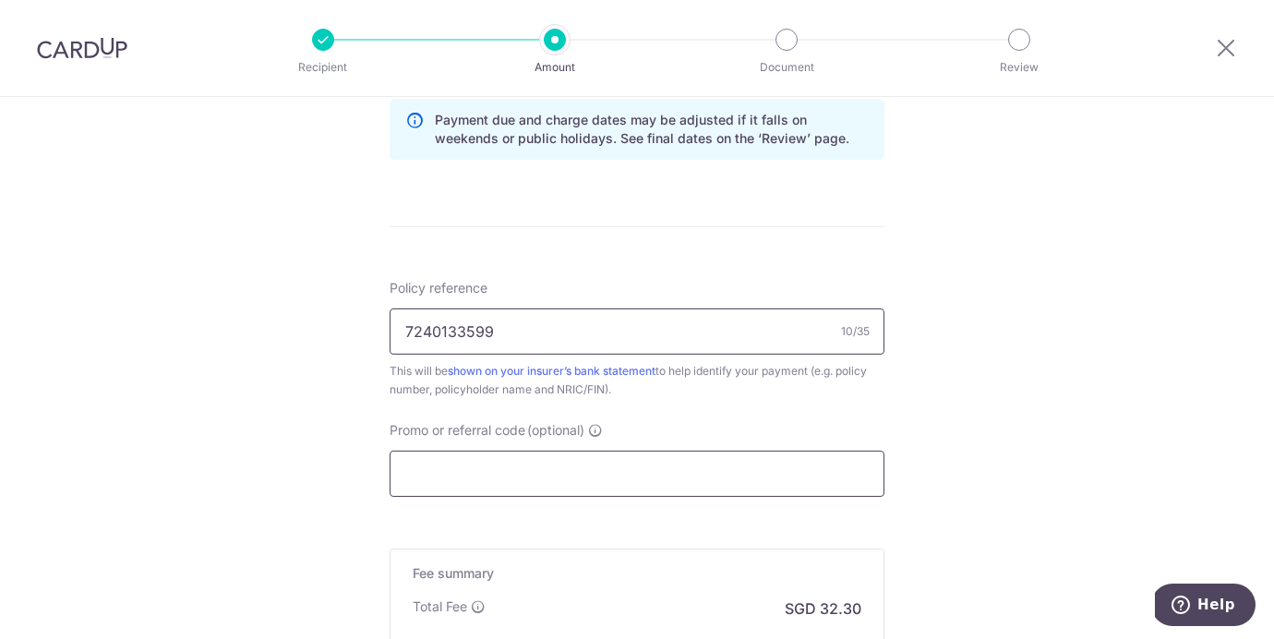
type input "7240133599"
click at [676, 479] on input "Promo or referral code (optional)" at bounding box center [637, 474] width 495 height 46
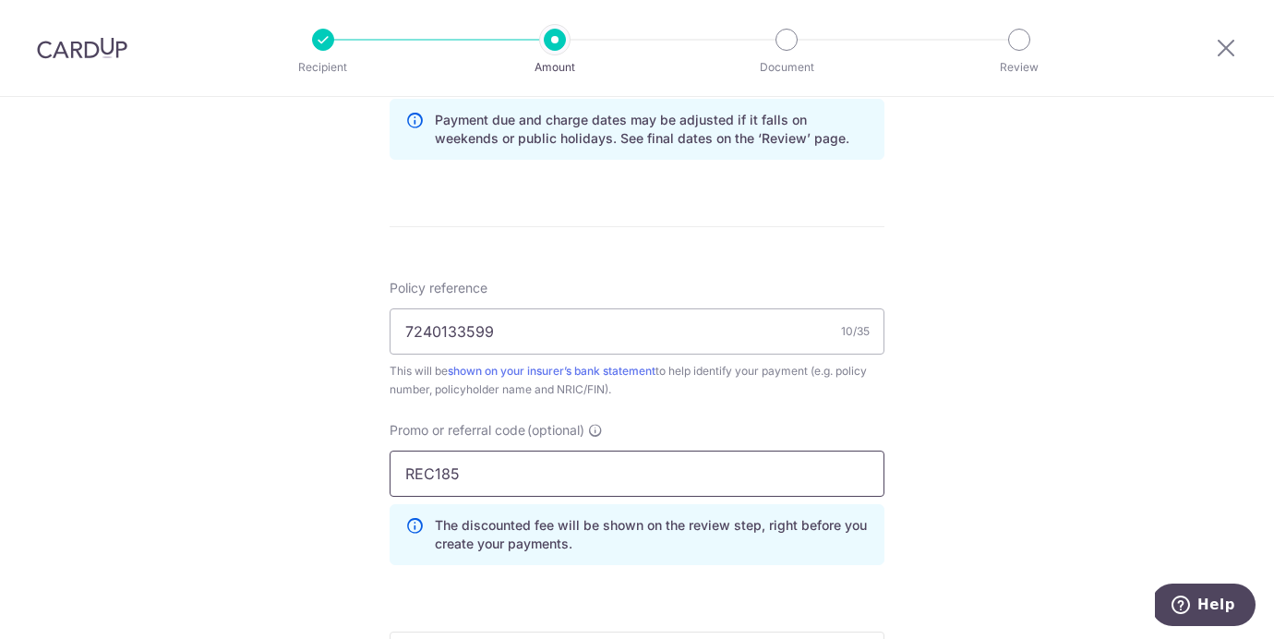
type input "REC185"
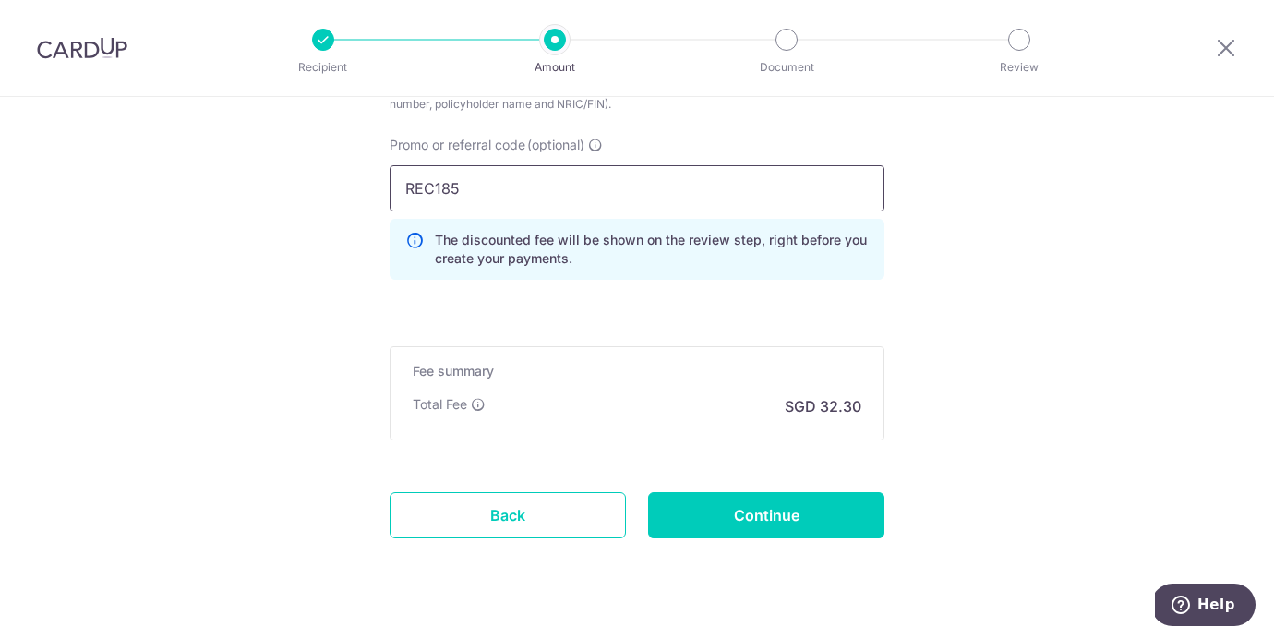
scroll to position [1306, 0]
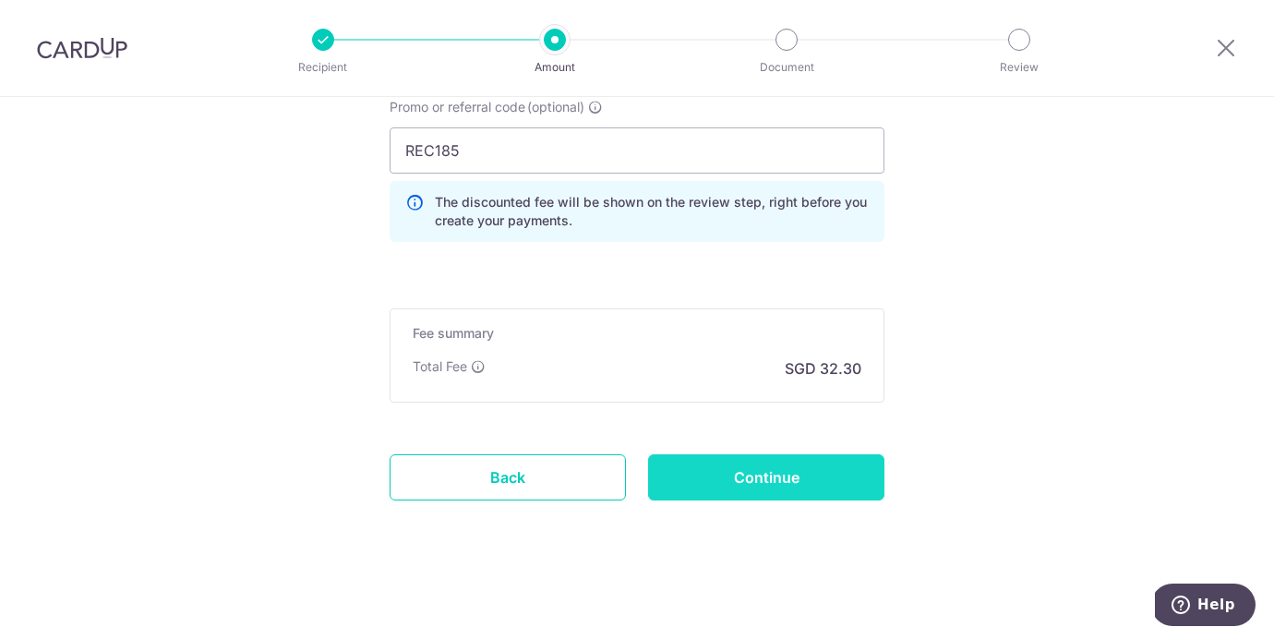
click at [732, 472] on input "Continue" at bounding box center [766, 477] width 236 height 46
type input "Create Schedule"
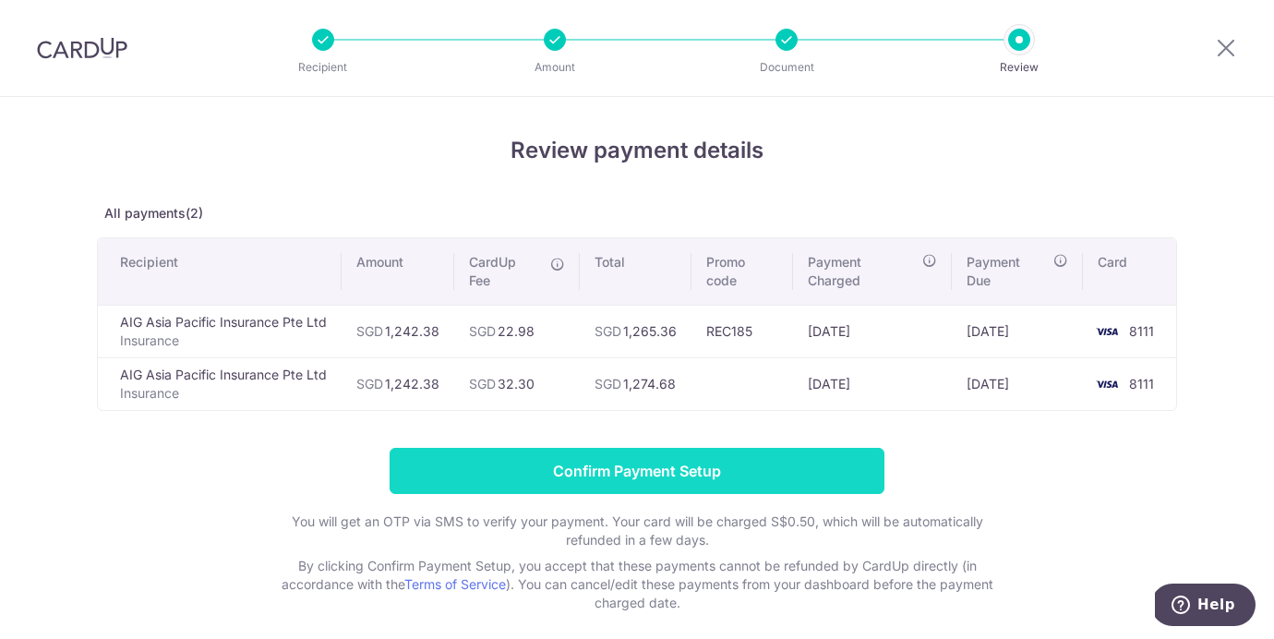
click at [657, 473] on input "Confirm Payment Setup" at bounding box center [637, 471] width 495 height 46
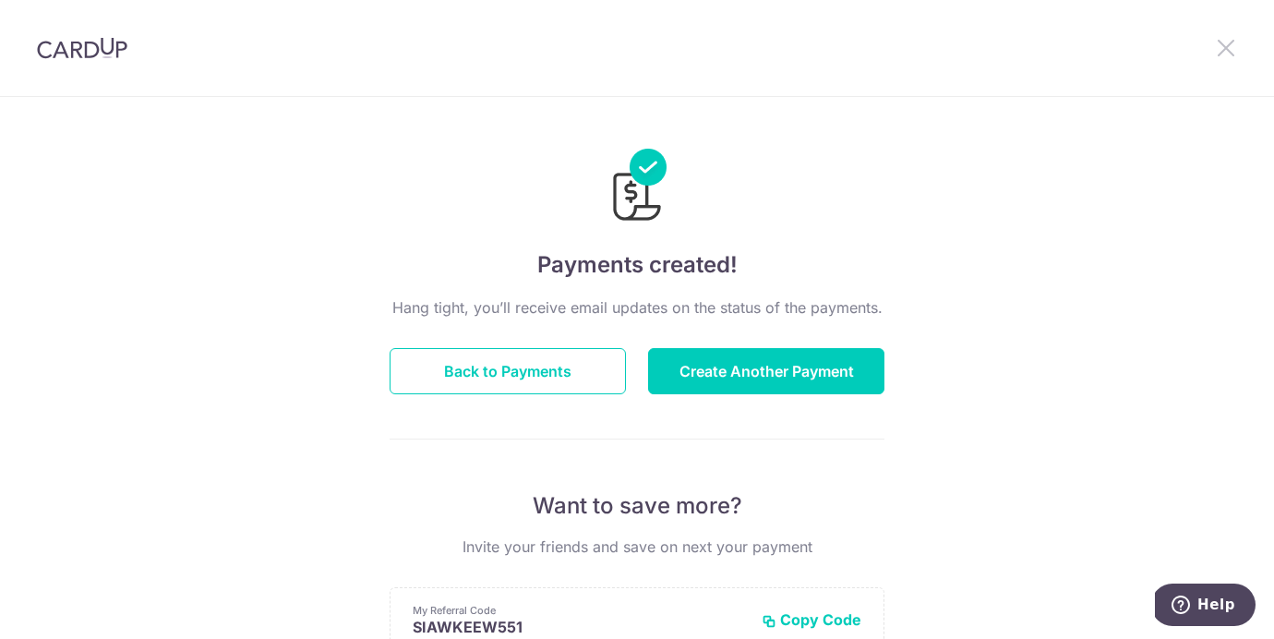
click at [1218, 42] on icon at bounding box center [1226, 47] width 22 height 23
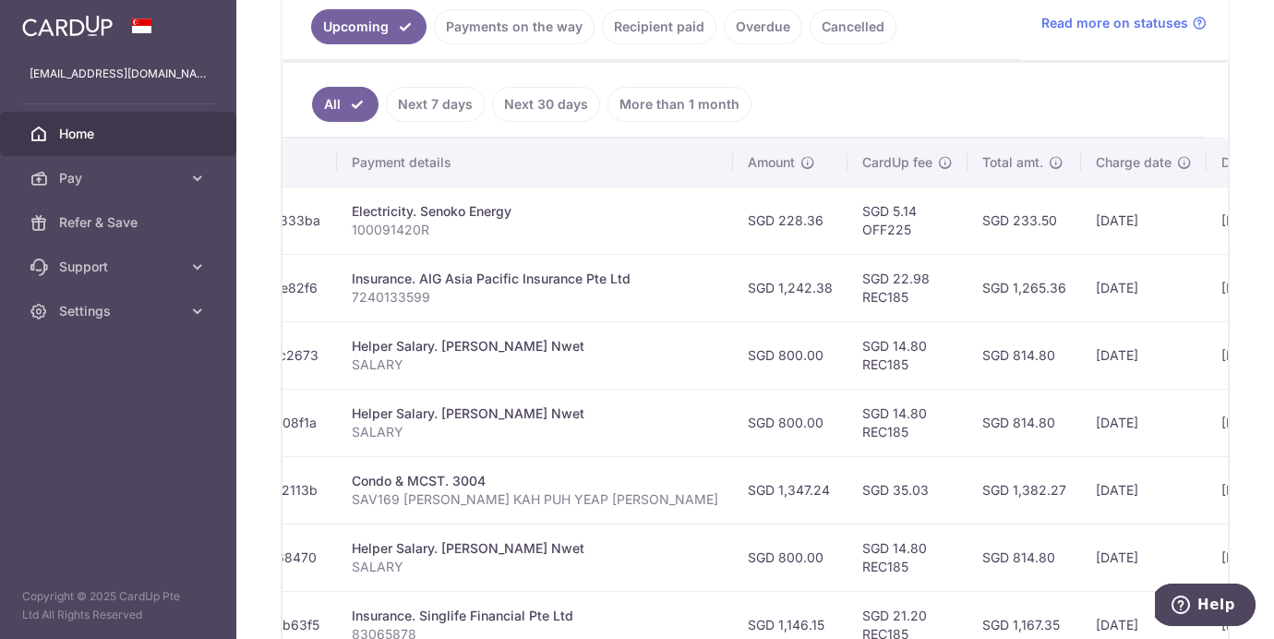
scroll to position [0, 326]
